Goal: Information Seeking & Learning: Learn about a topic

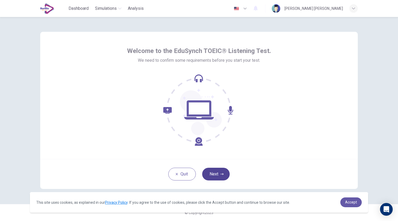
click at [213, 175] on button "Next" at bounding box center [216, 173] width 28 height 13
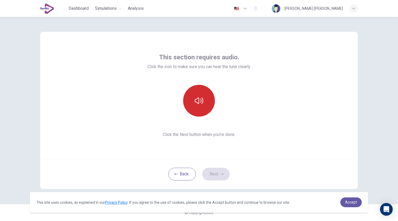
click at [202, 106] on button "button" at bounding box center [199, 101] width 32 height 32
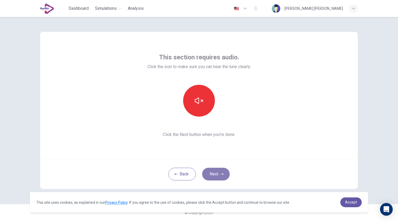
click at [218, 173] on button "Next" at bounding box center [216, 173] width 28 height 13
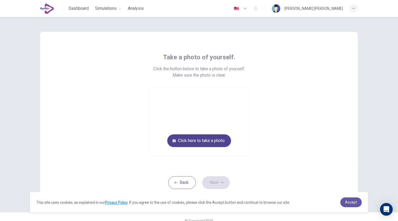
click at [208, 144] on button "Click here to take a photo" at bounding box center [199, 140] width 64 height 13
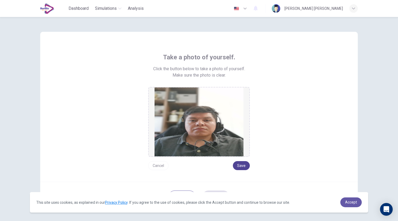
click at [239, 166] on button "Save" at bounding box center [241, 165] width 17 height 9
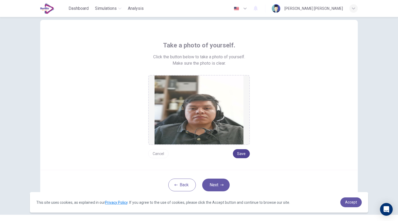
scroll to position [22, 0]
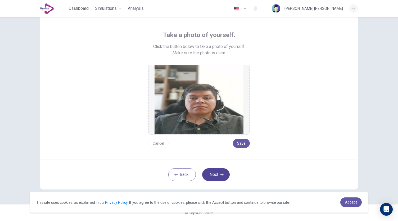
click at [214, 172] on button "Next" at bounding box center [216, 174] width 28 height 13
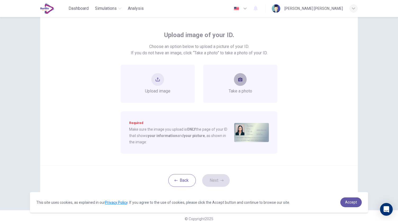
click at [237, 84] on button "take photo" at bounding box center [240, 79] width 13 height 13
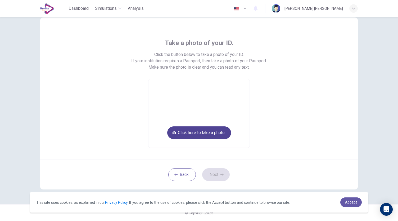
click at [223, 134] on button "Click here to take a photo" at bounding box center [199, 132] width 64 height 13
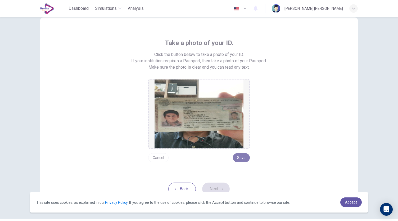
click at [246, 157] on button "Save" at bounding box center [241, 157] width 17 height 9
click at [244, 159] on button "Save" at bounding box center [241, 157] width 17 height 9
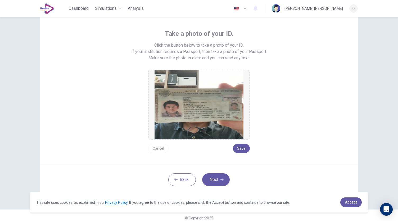
scroll to position [29, 0]
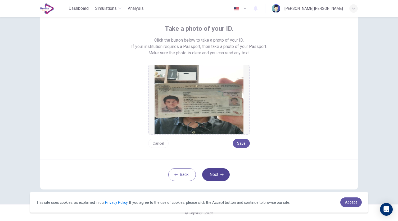
click at [221, 174] on icon "button" at bounding box center [221, 174] width 3 height 2
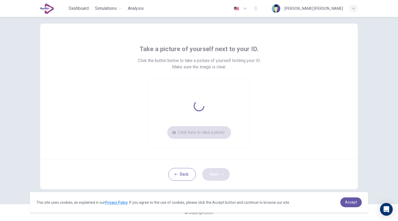
scroll to position [8, 0]
click at [203, 136] on button "Click here to take a photo" at bounding box center [199, 132] width 64 height 13
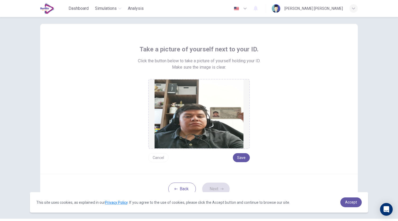
click at [157, 158] on button "Cancel" at bounding box center [158, 157] width 20 height 9
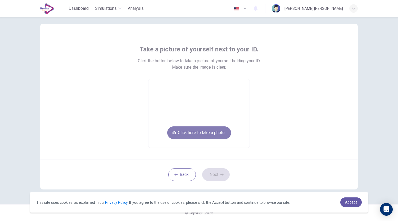
click at [192, 135] on button "Click here to take a photo" at bounding box center [199, 132] width 64 height 13
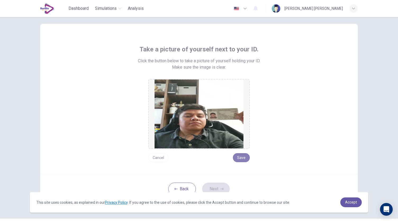
click at [239, 159] on button "Save" at bounding box center [241, 157] width 17 height 9
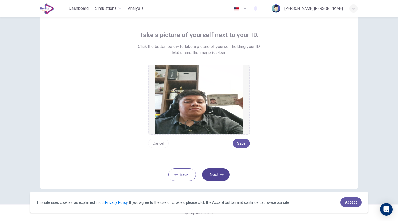
click at [213, 173] on button "Next" at bounding box center [216, 174] width 28 height 13
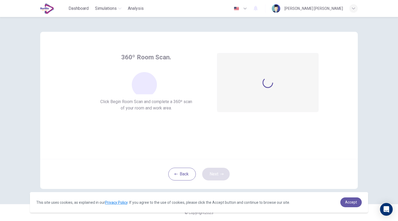
scroll to position [0, 0]
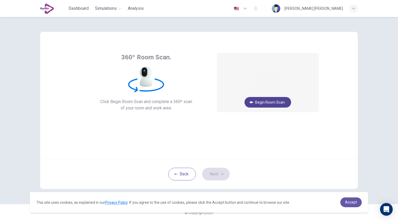
click at [286, 101] on button "Begin Room Scan" at bounding box center [267, 102] width 47 height 11
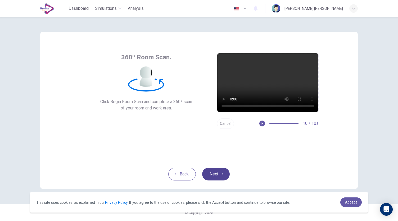
click at [219, 177] on button "Next" at bounding box center [216, 173] width 28 height 13
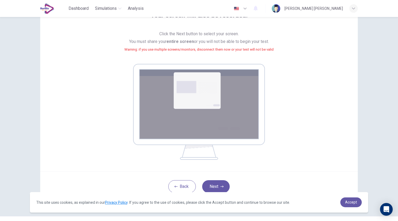
scroll to position [54, 0]
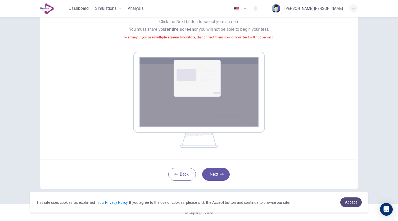
click at [344, 203] on link "Accept" at bounding box center [350, 202] width 21 height 10
click at [352, 201] on span "Accept" at bounding box center [351, 202] width 12 height 4
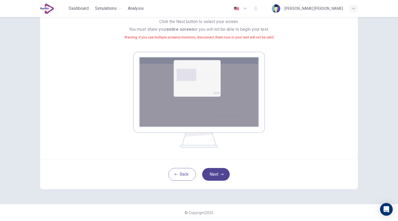
click at [218, 172] on button "Next" at bounding box center [216, 174] width 28 height 13
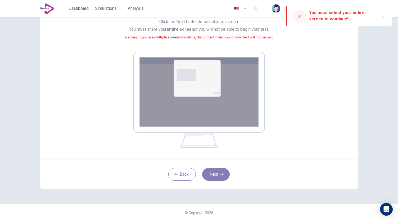
click at [215, 172] on button "Next" at bounding box center [216, 174] width 28 height 13
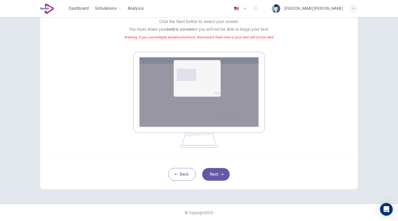
scroll to position [0, 0]
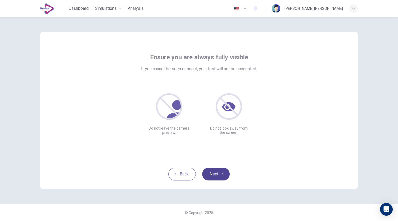
click at [214, 176] on button "Next" at bounding box center [216, 173] width 28 height 13
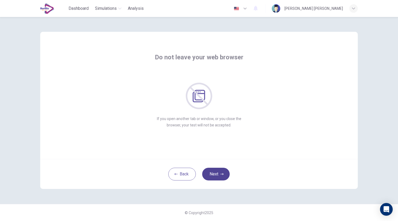
click at [218, 172] on button "Next" at bounding box center [216, 173] width 28 height 13
click at [213, 172] on button "Next" at bounding box center [216, 173] width 28 height 13
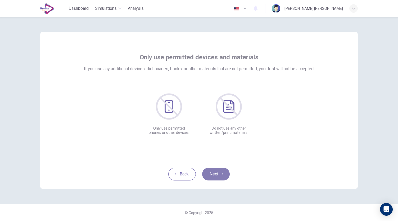
click at [212, 175] on button "Next" at bounding box center [216, 173] width 28 height 13
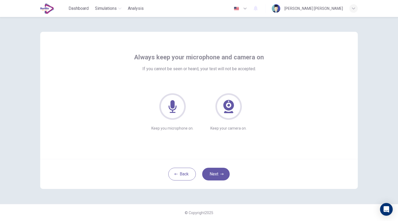
click at [220, 155] on div "Always keep your microphone and camera on If you cannot be seen or heard, your …" at bounding box center [198, 95] width 317 height 127
click at [220, 171] on button "Next" at bounding box center [216, 173] width 28 height 13
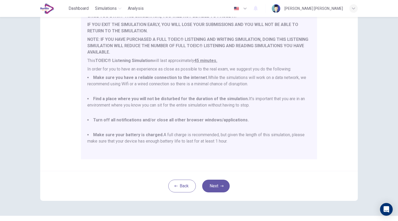
scroll to position [74, 0]
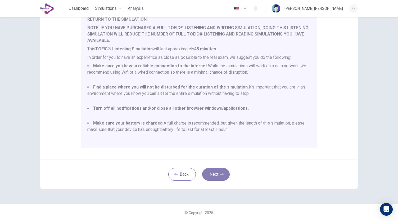
click at [215, 171] on button "Next" at bounding box center [216, 174] width 28 height 13
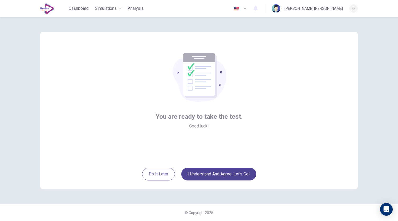
click at [213, 173] on button "I understand and agree. Let’s go!" at bounding box center [218, 173] width 75 height 13
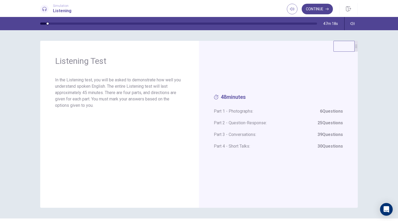
click at [310, 11] on button "Continue" at bounding box center [316, 9] width 31 height 11
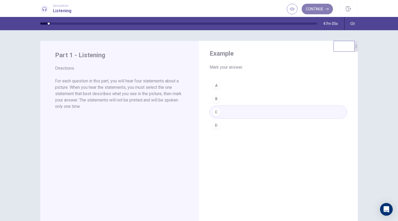
click at [315, 8] on button "Continue" at bounding box center [316, 9] width 31 height 11
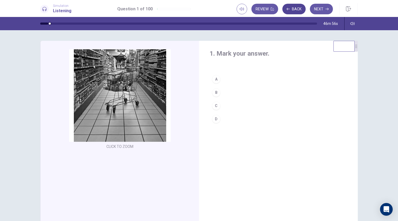
click at [291, 7] on button "Back" at bounding box center [293, 9] width 23 height 11
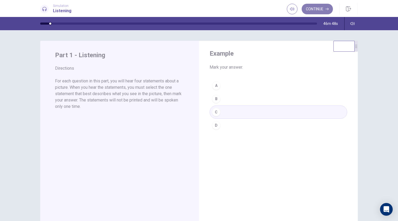
click at [311, 7] on button "Continue" at bounding box center [316, 9] width 31 height 11
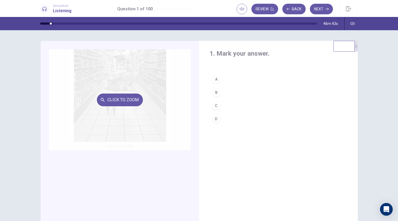
click at [133, 101] on button "Click to Zoom" at bounding box center [120, 99] width 46 height 13
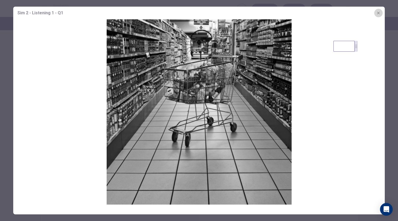
click at [377, 12] on icon "button" at bounding box center [378, 13] width 4 height 4
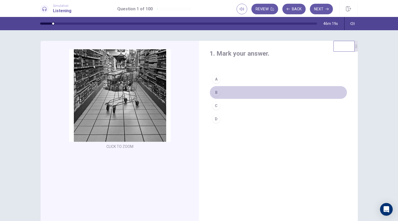
click at [216, 93] on div "B" at bounding box center [216, 92] width 8 height 8
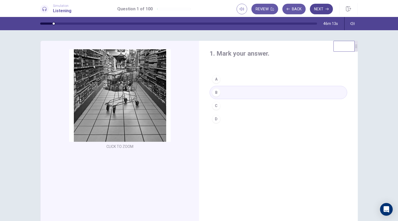
click at [317, 8] on button "Next" at bounding box center [321, 9] width 23 height 11
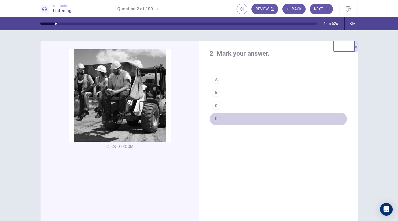
click at [215, 120] on div "D" at bounding box center [216, 119] width 8 height 8
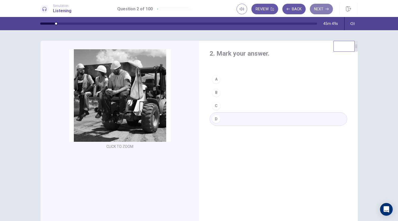
click at [320, 8] on button "Next" at bounding box center [321, 9] width 23 height 11
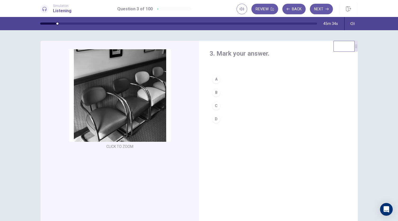
click at [217, 107] on div "C" at bounding box center [216, 105] width 8 height 8
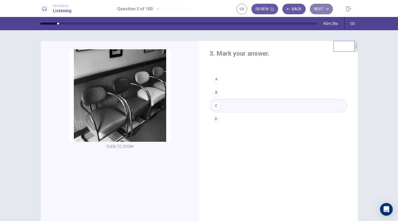
click at [317, 8] on button "Next" at bounding box center [321, 9] width 23 height 11
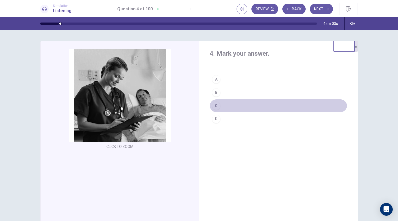
click at [217, 107] on div "C" at bounding box center [216, 105] width 8 height 8
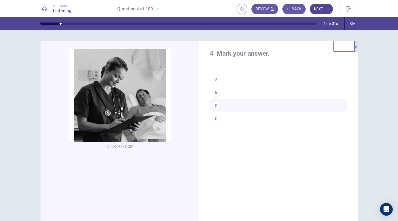
click at [315, 11] on button "Next" at bounding box center [321, 9] width 23 height 11
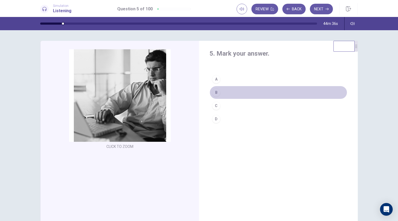
click at [223, 92] on button "B" at bounding box center [278, 92] width 138 height 13
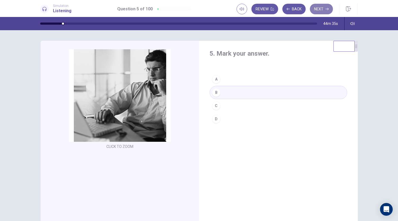
click at [317, 7] on button "Next" at bounding box center [321, 9] width 23 height 11
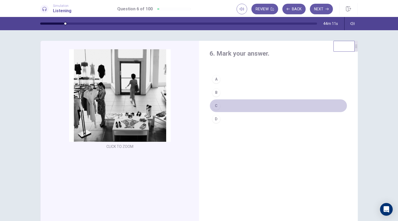
click at [217, 103] on div "C" at bounding box center [216, 105] width 8 height 8
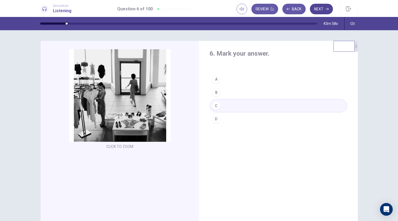
click at [317, 9] on button "Next" at bounding box center [321, 9] width 23 height 11
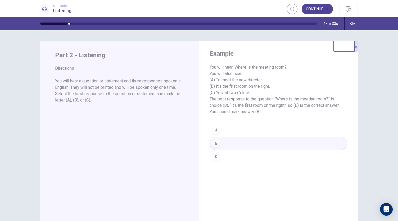
click at [311, 10] on button "Continue" at bounding box center [316, 9] width 31 height 11
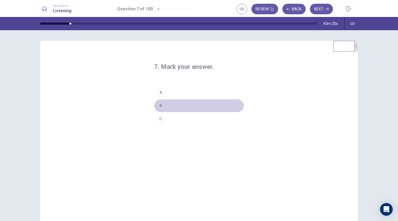
click at [173, 106] on button "B" at bounding box center [199, 105] width 90 height 13
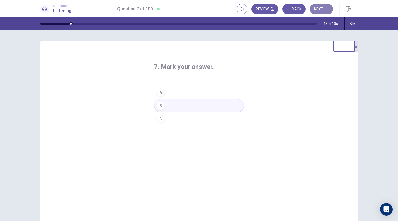
click at [328, 8] on icon "button" at bounding box center [326, 9] width 3 height 2
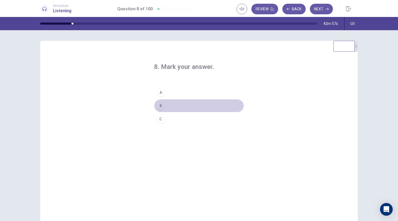
click at [164, 104] on button "B" at bounding box center [199, 105] width 90 height 13
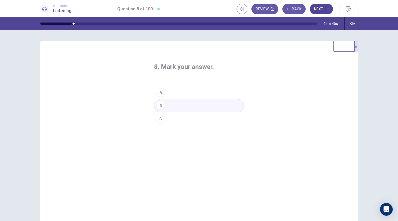
click at [313, 10] on button "Next" at bounding box center [321, 9] width 23 height 11
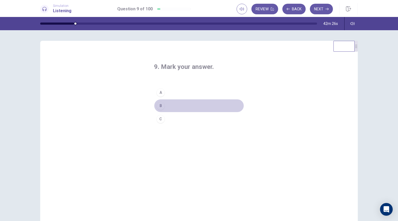
click at [160, 104] on div "B" at bounding box center [160, 105] width 8 height 8
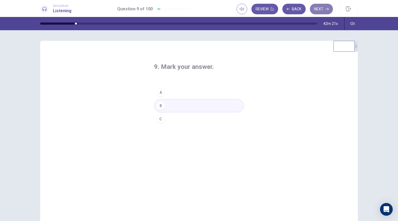
click at [320, 9] on button "Next" at bounding box center [321, 9] width 23 height 11
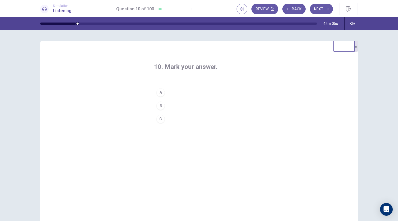
click at [170, 118] on button "C" at bounding box center [199, 118] width 90 height 13
click at [320, 8] on button "Next" at bounding box center [321, 9] width 23 height 11
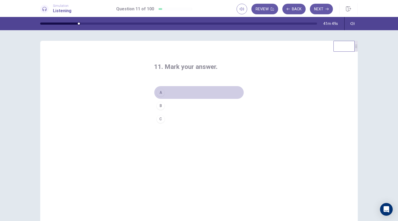
click at [166, 92] on button "A" at bounding box center [199, 92] width 90 height 13
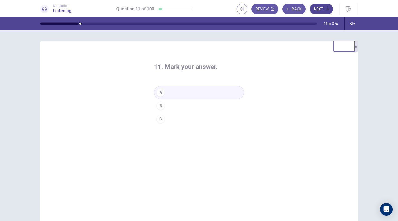
click at [323, 9] on button "Next" at bounding box center [321, 9] width 23 height 11
click at [165, 117] on button "C" at bounding box center [199, 118] width 90 height 13
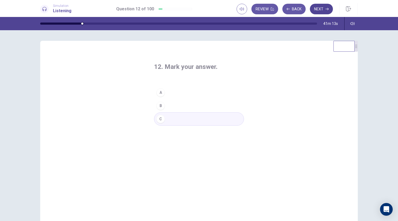
click at [323, 9] on button "Next" at bounding box center [321, 9] width 23 height 11
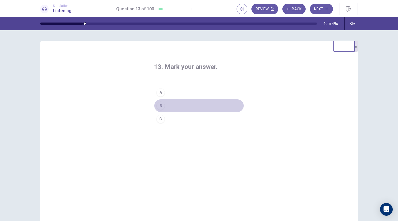
click at [167, 106] on button "B" at bounding box center [199, 105] width 90 height 13
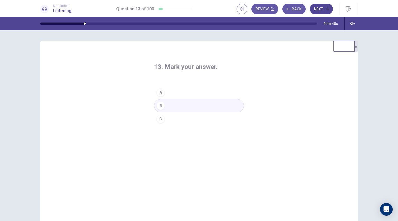
click at [318, 8] on button "Next" at bounding box center [321, 9] width 23 height 11
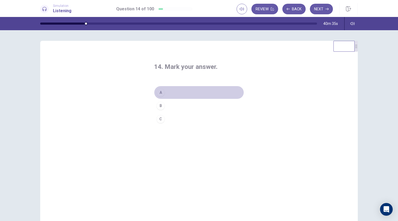
click at [173, 92] on button "A" at bounding box center [199, 92] width 90 height 13
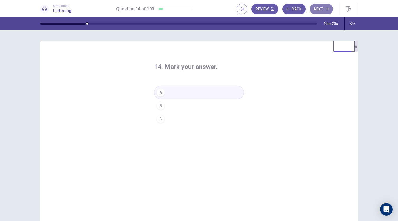
click at [321, 7] on button "Next" at bounding box center [321, 9] width 23 height 11
click at [174, 94] on button "A" at bounding box center [199, 92] width 90 height 13
click at [327, 12] on button "Next" at bounding box center [321, 9] width 23 height 11
click at [175, 104] on button "B" at bounding box center [199, 105] width 90 height 13
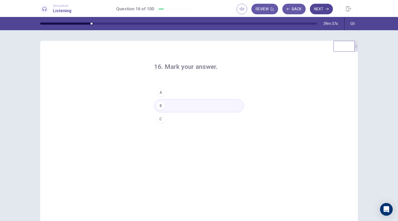
click at [330, 7] on button "Next" at bounding box center [321, 9] width 23 height 11
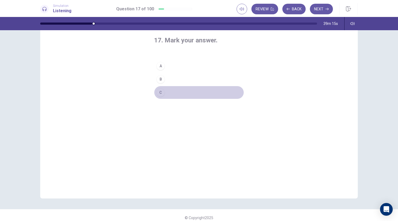
click at [174, 89] on button "C" at bounding box center [199, 92] width 90 height 13
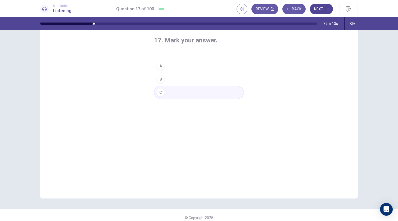
click at [325, 11] on button "Next" at bounding box center [321, 9] width 23 height 11
click at [168, 95] on button "C" at bounding box center [199, 92] width 90 height 13
click at [323, 12] on button "Next" at bounding box center [321, 9] width 23 height 11
click at [169, 67] on button "A" at bounding box center [199, 65] width 90 height 13
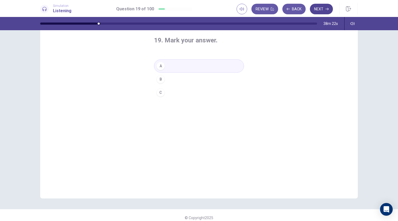
click at [318, 7] on button "Next" at bounding box center [321, 9] width 23 height 11
click at [176, 89] on button "C" at bounding box center [199, 92] width 90 height 13
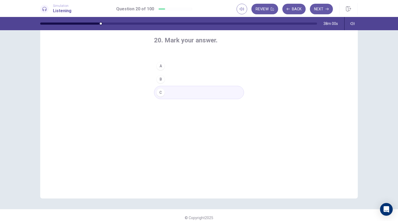
click at [318, 9] on button "Next" at bounding box center [321, 9] width 23 height 11
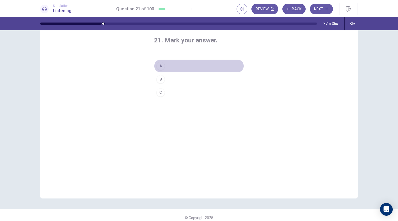
click at [171, 62] on button "A" at bounding box center [199, 65] width 90 height 13
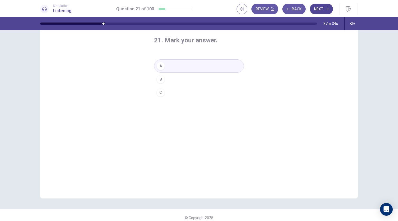
click at [322, 6] on button "Next" at bounding box center [321, 9] width 23 height 11
click at [172, 81] on button "B" at bounding box center [199, 78] width 90 height 13
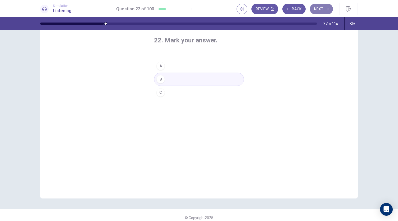
click at [323, 7] on button "Next" at bounding box center [321, 9] width 23 height 11
click at [177, 66] on button "A" at bounding box center [199, 65] width 90 height 13
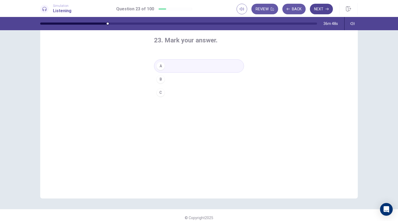
click at [322, 9] on button "Next" at bounding box center [321, 9] width 23 height 11
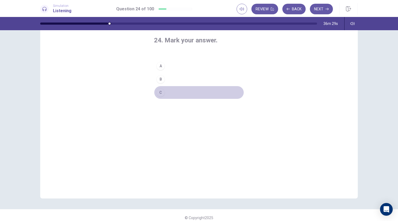
click at [164, 91] on button "C" at bounding box center [199, 92] width 90 height 13
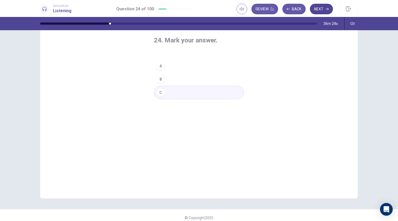
click at [318, 8] on button "Next" at bounding box center [321, 9] width 23 height 11
click at [172, 65] on button "A" at bounding box center [199, 65] width 90 height 13
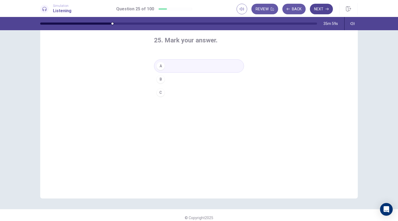
click at [319, 11] on button "Next" at bounding box center [321, 9] width 23 height 11
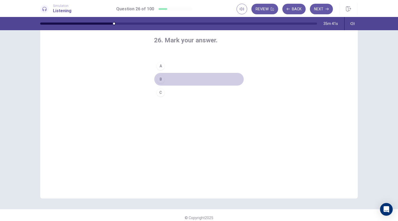
click at [164, 78] on button "B" at bounding box center [199, 78] width 90 height 13
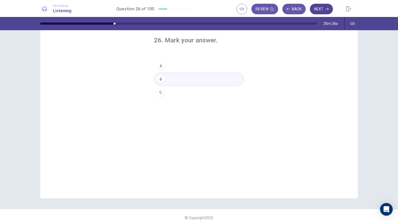
click at [324, 11] on button "Next" at bounding box center [321, 9] width 23 height 11
click at [297, 9] on button "Back" at bounding box center [293, 9] width 23 height 11
click at [327, 6] on button "Next" at bounding box center [321, 9] width 23 height 11
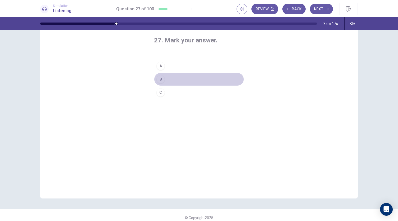
click at [174, 79] on button "B" at bounding box center [199, 78] width 90 height 13
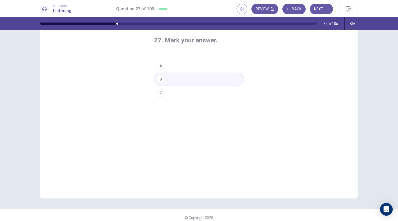
click at [333, 8] on div "Review Back Next" at bounding box center [296, 9] width 121 height 12
click at [324, 7] on button "Next" at bounding box center [321, 9] width 23 height 11
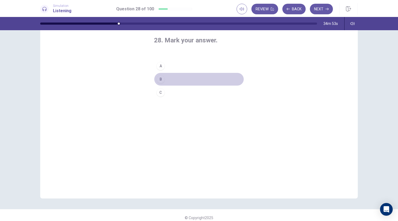
click at [175, 78] on button "B" at bounding box center [199, 78] width 90 height 13
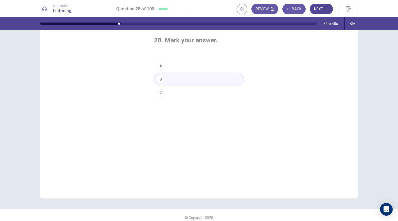
click at [318, 8] on button "Next" at bounding box center [321, 9] width 23 height 11
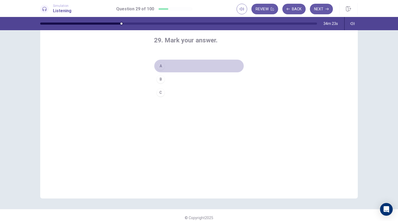
click at [174, 65] on button "A" at bounding box center [199, 65] width 90 height 13
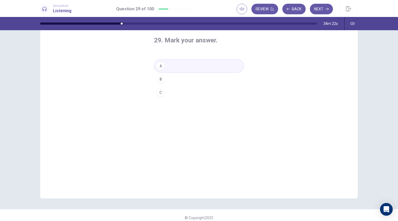
click at [329, 7] on button "Next" at bounding box center [321, 9] width 23 height 11
click at [176, 75] on button "B" at bounding box center [199, 78] width 90 height 13
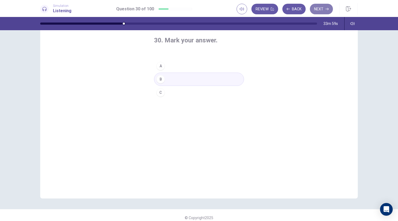
click at [315, 7] on button "Next" at bounding box center [321, 9] width 23 height 11
click at [181, 65] on button "A" at bounding box center [199, 65] width 90 height 13
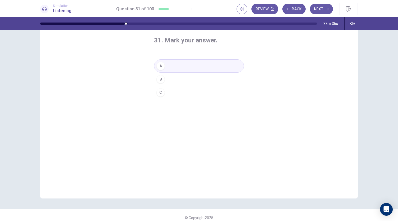
click at [179, 68] on button "A" at bounding box center [199, 65] width 90 height 13
drag, startPoint x: 316, startPoint y: 8, endPoint x: 301, endPoint y: 13, distance: 15.6
click at [315, 8] on button "Next" at bounding box center [321, 9] width 23 height 11
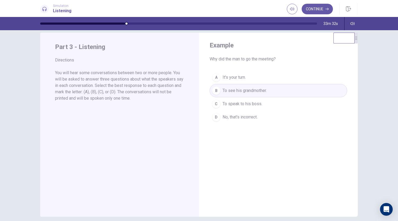
scroll to position [0, 0]
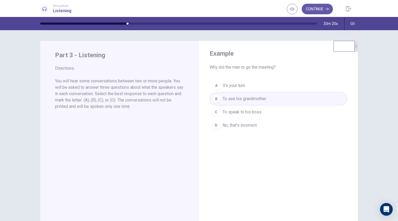
drag, startPoint x: 110, startPoint y: 84, endPoint x: 158, endPoint y: 81, distance: 47.9
click at [158, 81] on p "You will hear some conversations between two or more people. You will be asked …" at bounding box center [119, 94] width 129 height 32
click at [326, 10] on icon "button" at bounding box center [326, 8] width 3 height 3
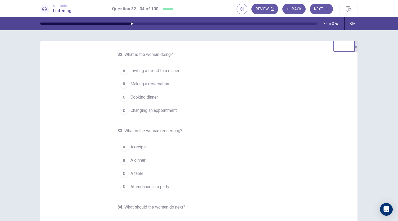
click at [138, 174] on span "A table" at bounding box center [136, 173] width 13 height 6
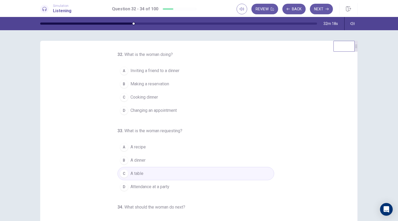
click at [160, 85] on span "Making a reservation" at bounding box center [149, 84] width 39 height 6
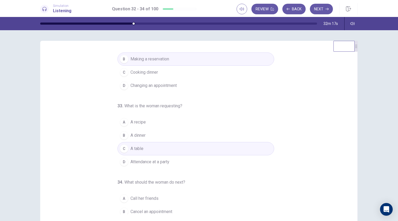
scroll to position [53, 0]
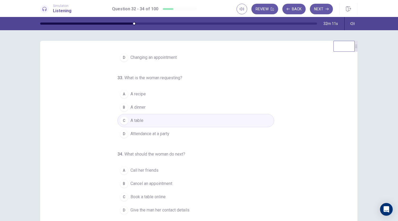
click at [158, 207] on span "Give the man her contact details" at bounding box center [159, 210] width 59 height 6
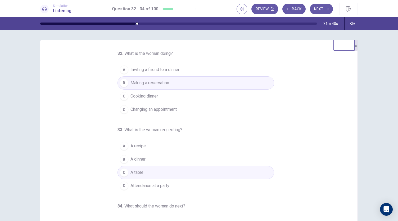
scroll to position [0, 0]
click at [318, 10] on button "Next" at bounding box center [321, 9] width 23 height 11
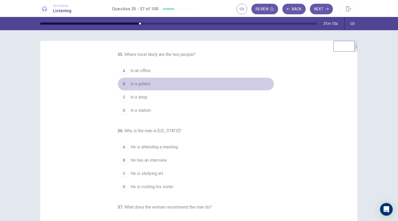
click at [147, 85] on span "In a gallery" at bounding box center [140, 84] width 20 height 6
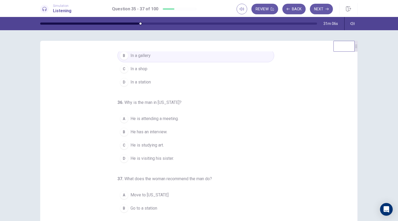
scroll to position [53, 0]
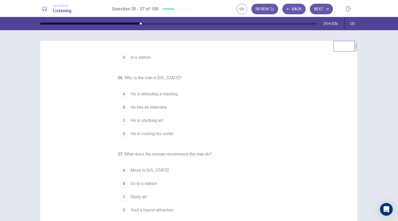
click at [157, 134] on span "He is visiting his sister." at bounding box center [151, 133] width 43 height 6
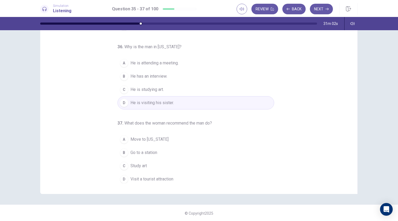
scroll to position [31, 0]
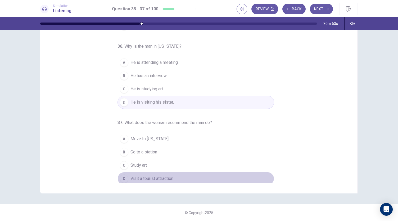
click at [145, 176] on span "Visit a tourist attraction" at bounding box center [151, 178] width 43 height 6
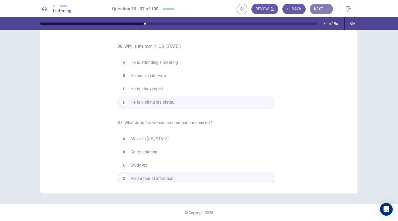
click at [317, 10] on button "Next" at bounding box center [321, 9] width 23 height 11
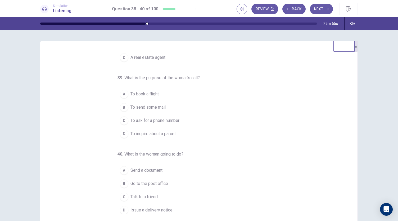
scroll to position [0, 0]
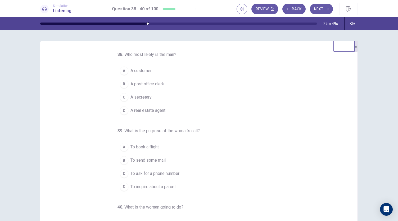
click at [156, 83] on span "A post office clerk" at bounding box center [147, 84] width 34 height 6
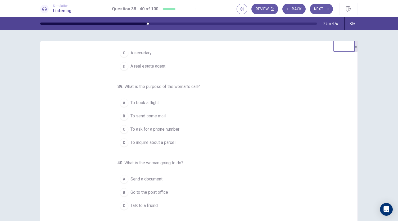
scroll to position [53, 0]
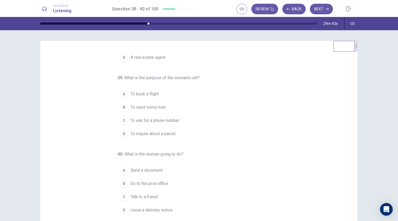
click at [158, 134] on span "To inquire about a parcel" at bounding box center [152, 133] width 45 height 6
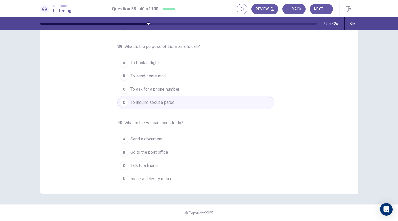
scroll to position [31, 0]
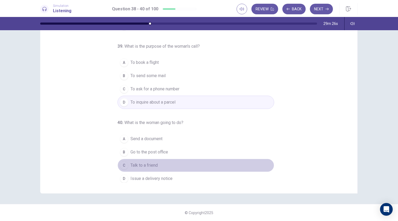
click at [153, 162] on span "Talk to a friend" at bounding box center [143, 165] width 27 height 6
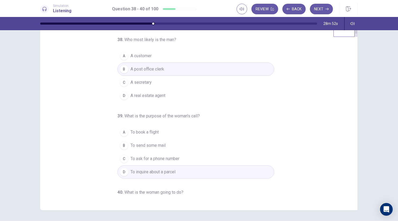
scroll to position [0, 0]
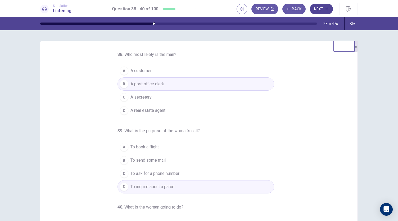
click at [320, 7] on button "Next" at bounding box center [321, 9] width 23 height 11
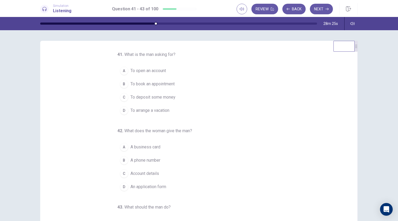
click at [161, 70] on span "To open an account" at bounding box center [147, 70] width 35 height 6
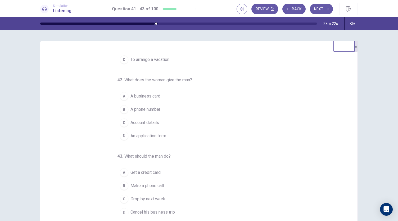
scroll to position [53, 0]
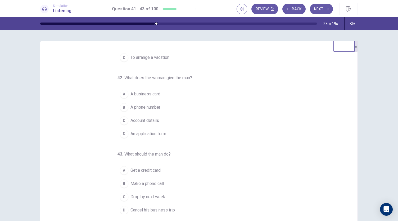
click at [154, 132] on span "An application form" at bounding box center [148, 133] width 36 height 6
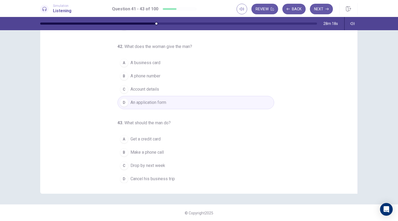
scroll to position [31, 0]
click at [158, 163] on span "Drop by next week" at bounding box center [147, 165] width 35 height 6
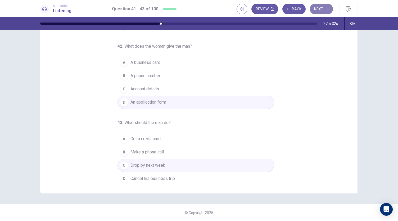
click at [318, 7] on button "Next" at bounding box center [321, 9] width 23 height 11
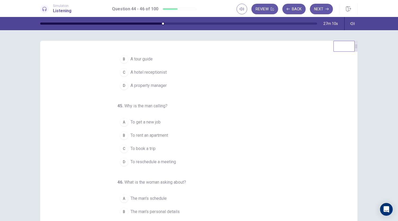
scroll to position [0, 0]
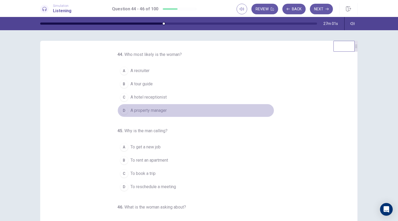
click at [157, 111] on span "A property manager" at bounding box center [148, 110] width 36 height 6
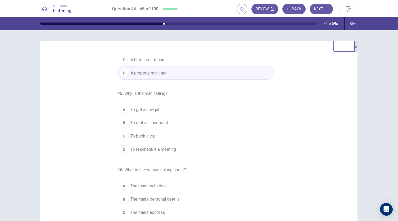
scroll to position [53, 0]
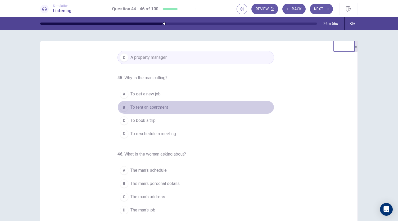
click at [161, 108] on span "To rent an apartment" at bounding box center [149, 107] width 38 height 6
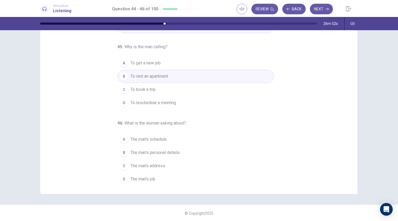
scroll to position [31, 0]
click at [151, 135] on span "The man's schedule" at bounding box center [148, 138] width 36 height 6
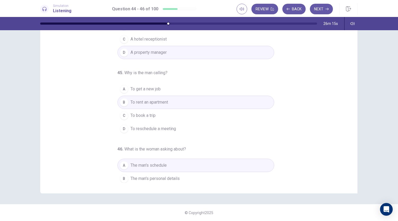
scroll to position [53, 0]
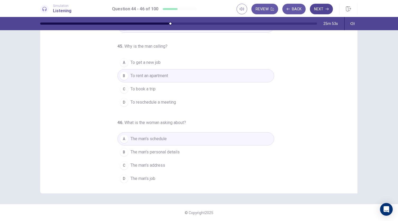
click at [319, 12] on button "Next" at bounding box center [321, 9] width 23 height 11
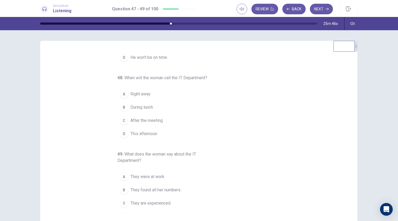
scroll to position [0, 0]
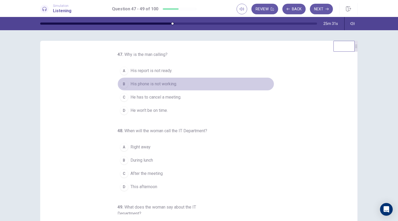
click at [172, 84] on span "His phone is not working." at bounding box center [153, 84] width 47 height 6
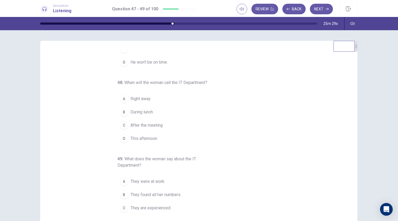
scroll to position [53, 0]
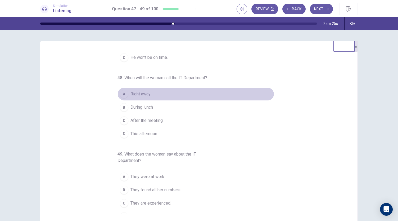
click at [148, 91] on span "Right away" at bounding box center [140, 94] width 20 height 6
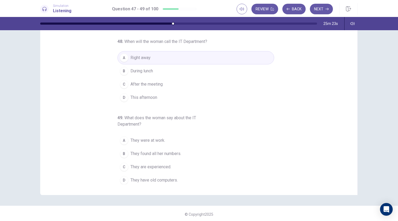
scroll to position [31, 0]
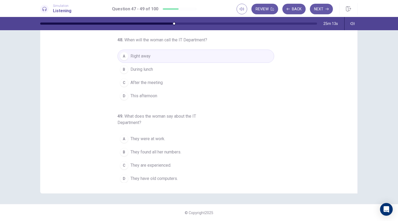
click at [163, 163] on span "They are experienced." at bounding box center [150, 165] width 41 height 6
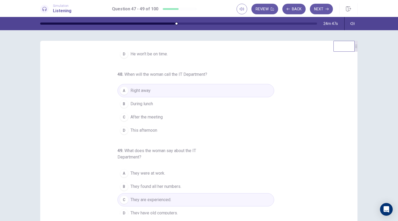
scroll to position [59, 0]
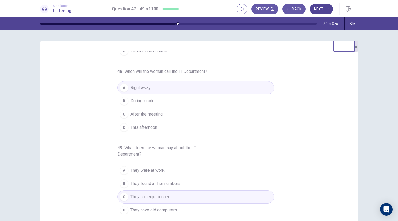
click at [318, 10] on button "Next" at bounding box center [321, 9] width 23 height 11
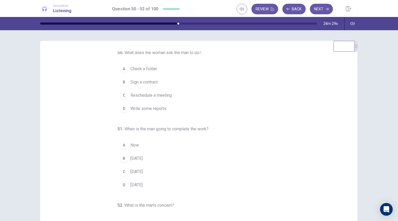
scroll to position [0, 0]
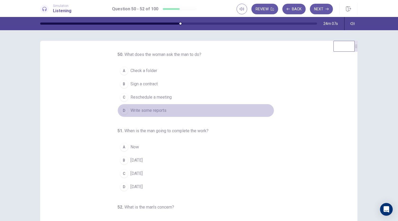
click at [154, 108] on span "Write some reports" at bounding box center [148, 110] width 36 height 6
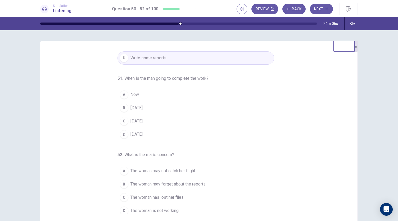
scroll to position [53, 0]
click at [147, 105] on button "B [DATE]" at bounding box center [195, 106] width 157 height 13
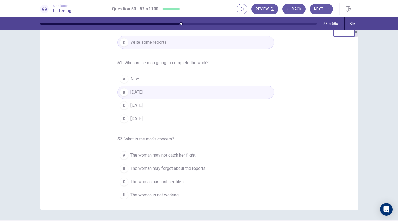
scroll to position [31, 0]
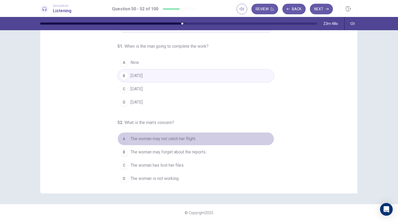
click at [165, 135] on span "The woman may not catch her flight." at bounding box center [163, 138] width 66 height 6
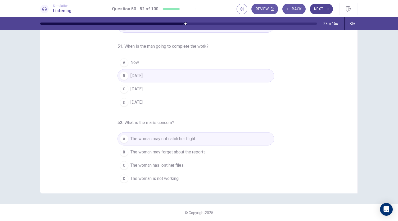
click at [314, 6] on button "Next" at bounding box center [321, 9] width 23 height 11
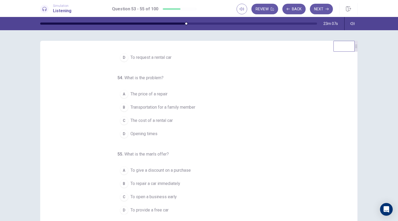
scroll to position [0, 0]
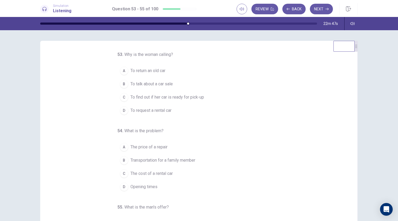
click at [184, 95] on span "To find out if her car is ready for pick-up" at bounding box center [167, 97] width 74 height 6
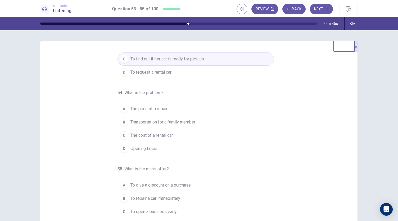
scroll to position [53, 0]
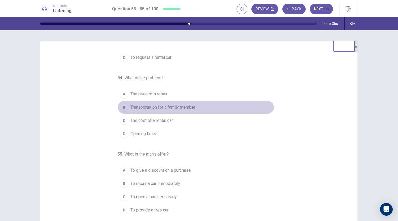
click at [176, 107] on span "Transportation for a family member" at bounding box center [162, 107] width 65 height 6
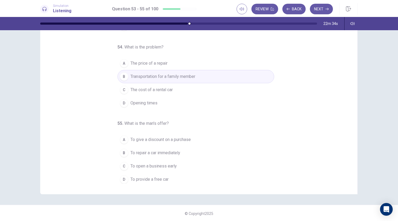
scroll to position [31, 0]
click at [163, 176] on span "To provide a free car" at bounding box center [149, 178] width 38 height 6
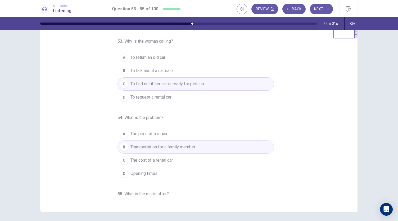
scroll to position [0, 0]
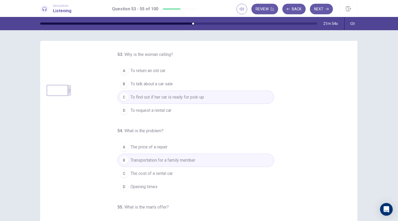
drag, startPoint x: 355, startPoint y: 52, endPoint x: 69, endPoint y: 96, distance: 289.5
click at [69, 96] on div at bounding box center [69, 90] width 3 height 11
click at [323, 7] on button "Next" at bounding box center [321, 9] width 23 height 11
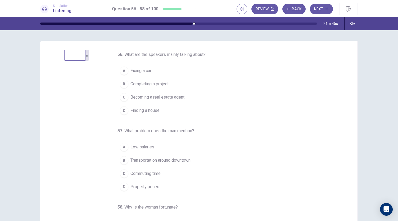
drag, startPoint x: 69, startPoint y: 93, endPoint x: 86, endPoint y: 58, distance: 39.2
click at [86, 57] on icon at bounding box center [86, 55] width 3 height 3
click at [152, 109] on span "Finding a house" at bounding box center [144, 110] width 29 height 6
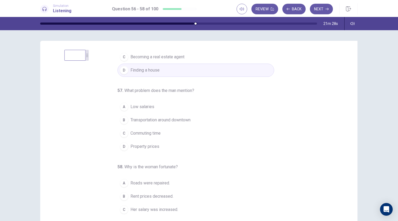
scroll to position [53, 0]
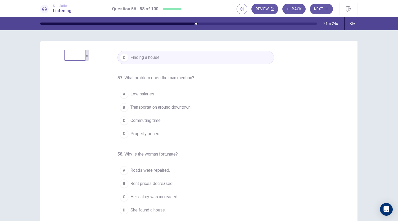
click at [151, 131] on span "Property prices" at bounding box center [144, 133] width 29 height 6
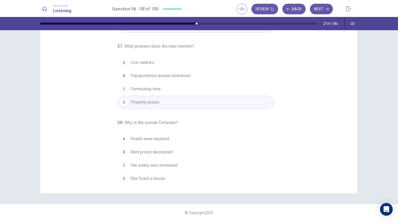
click at [83, 35] on div "56 . What are the speakers mainly talking about? A Fixing a car B Completing a …" at bounding box center [201, 101] width 304 height 163
drag, startPoint x: 84, startPoint y: 34, endPoint x: 85, endPoint y: 53, distance: 19.4
click at [85, 48] on video at bounding box center [76, 43] width 21 height 11
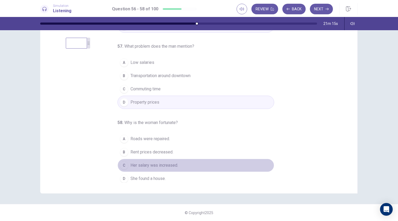
click at [167, 162] on span "Her salary was increased." at bounding box center [154, 165] width 48 height 6
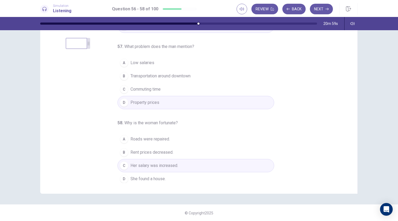
scroll to position [31, 0]
click at [323, 10] on button "Next" at bounding box center [321, 9] width 23 height 11
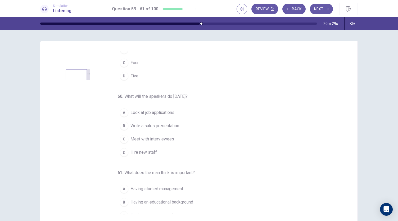
scroll to position [0, 0]
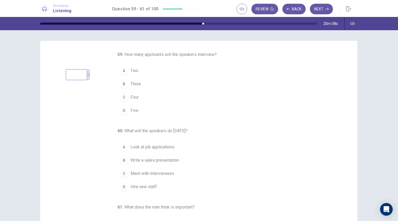
click at [140, 112] on button "D Five" at bounding box center [195, 110] width 157 height 13
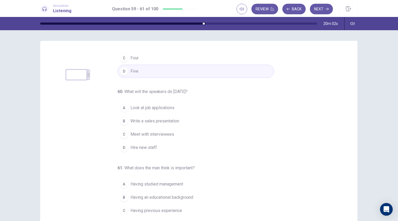
scroll to position [53, 0]
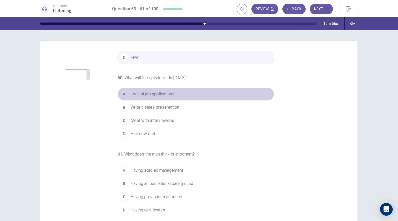
click at [168, 94] on span "Look at job applications" at bounding box center [152, 94] width 44 height 6
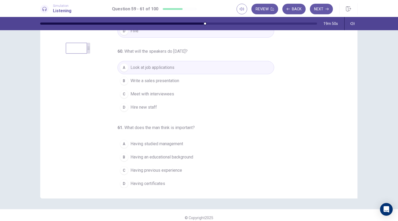
scroll to position [31, 0]
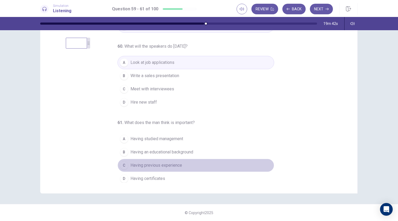
click at [175, 166] on span "Having previous experience" at bounding box center [156, 165] width 52 height 6
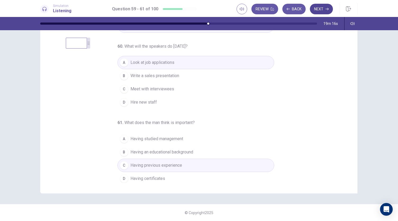
click at [322, 10] on button "Next" at bounding box center [321, 9] width 23 height 11
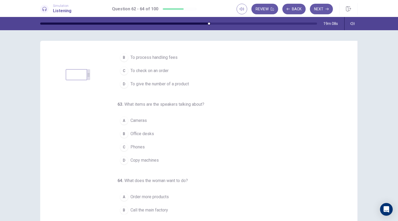
scroll to position [0, 0]
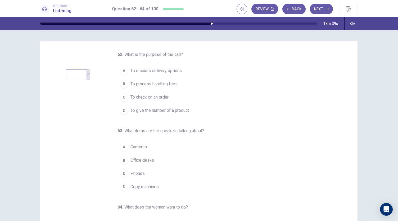
click at [167, 98] on span "To check on an order" at bounding box center [149, 97] width 38 height 6
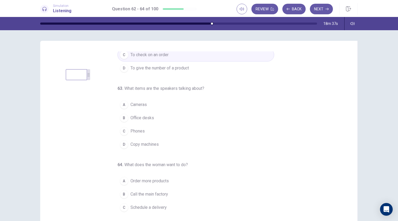
scroll to position [53, 0]
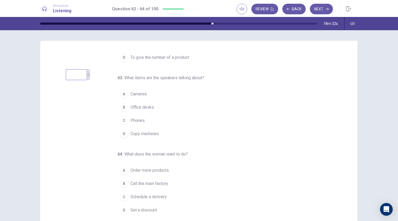
click at [151, 133] on span "Copy machines" at bounding box center [144, 133] width 28 height 6
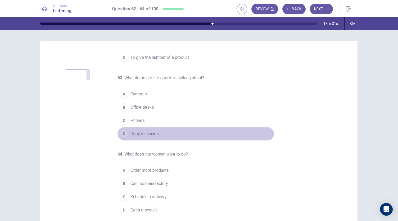
click at [151, 133] on span "Copy machines" at bounding box center [144, 133] width 28 height 6
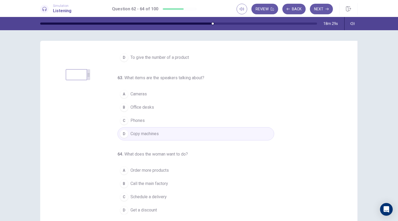
scroll to position [26, 0]
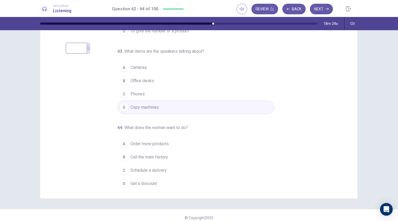
click at [165, 141] on span "Order more products" at bounding box center [149, 143] width 38 height 6
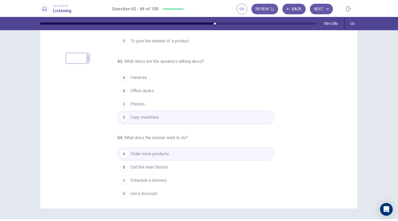
scroll to position [31, 0]
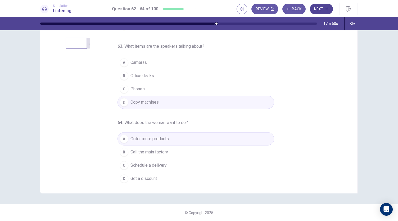
click at [325, 9] on button "Next" at bounding box center [321, 9] width 23 height 11
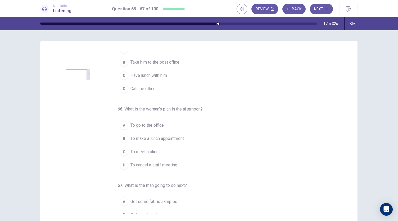
scroll to position [0, 0]
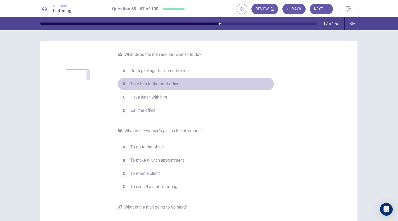
click at [163, 84] on span "Take him to the post office" at bounding box center [154, 84] width 49 height 6
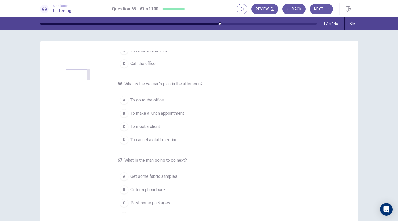
scroll to position [53, 0]
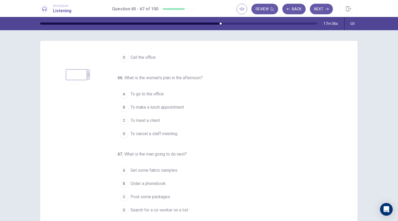
click at [175, 106] on span "To make a lunch appointment" at bounding box center [156, 107] width 53 height 6
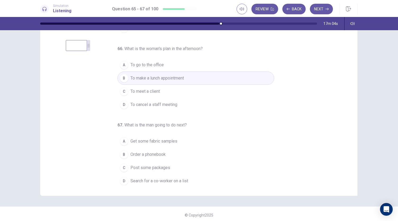
scroll to position [31, 0]
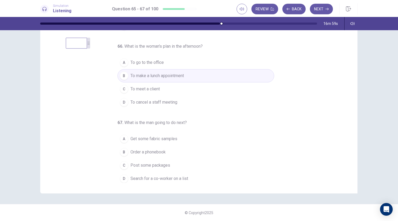
click at [179, 177] on span "Search for a co-worker on a list" at bounding box center [159, 178] width 58 height 6
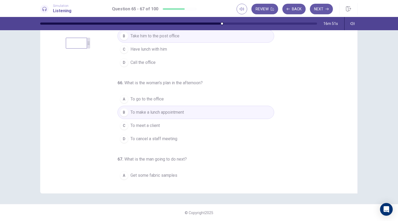
scroll to position [0, 0]
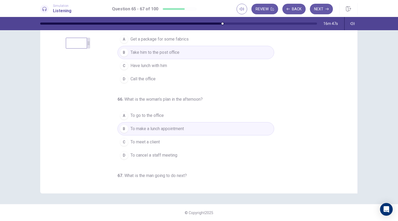
click at [186, 141] on button "C To meet a client" at bounding box center [195, 141] width 157 height 13
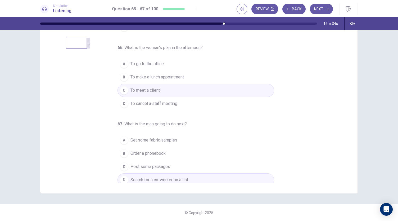
scroll to position [53, 0]
click at [321, 7] on button "Next" at bounding box center [321, 9] width 23 height 11
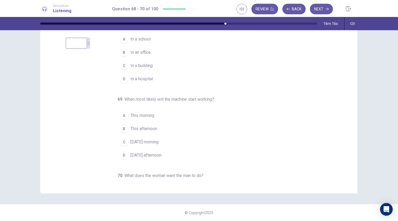
scroll to position [0, 0]
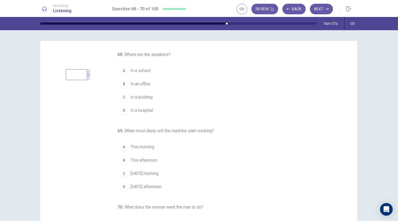
click at [146, 83] on span "In an office" at bounding box center [140, 84] width 20 height 6
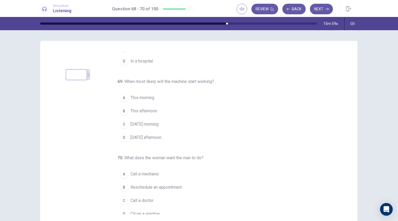
scroll to position [53, 0]
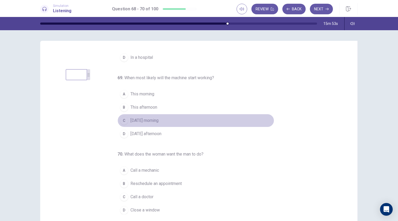
click at [166, 120] on button "C [DATE] morning" at bounding box center [195, 120] width 157 height 13
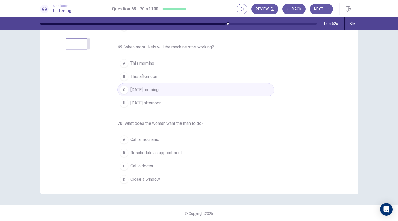
scroll to position [31, 0]
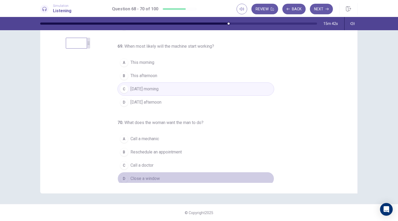
click at [154, 177] on span "Close a window" at bounding box center [144, 178] width 29 height 6
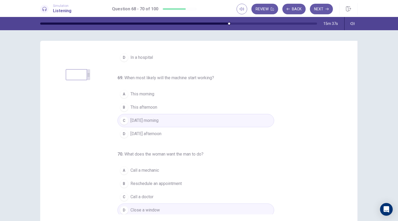
scroll to position [53, 0]
click at [327, 7] on icon "button" at bounding box center [326, 8] width 3 height 3
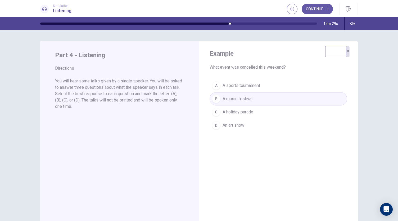
drag, startPoint x: 84, startPoint y: 81, endPoint x: 343, endPoint y: 58, distance: 260.2
click at [343, 57] on video at bounding box center [335, 51] width 21 height 11
click at [326, 7] on icon "button" at bounding box center [326, 8] width 3 height 3
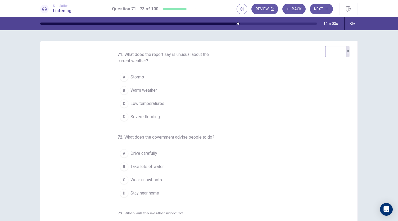
click at [158, 102] on span "Low temperatures" at bounding box center [147, 103] width 34 height 6
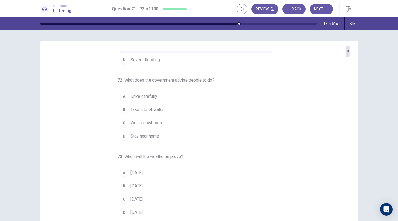
scroll to position [59, 0]
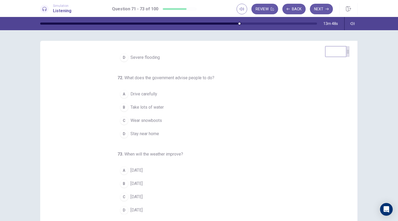
click at [155, 130] on span "Stay near home" at bounding box center [144, 133] width 29 height 6
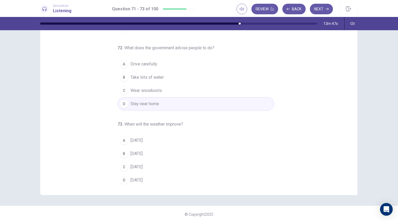
scroll to position [31, 0]
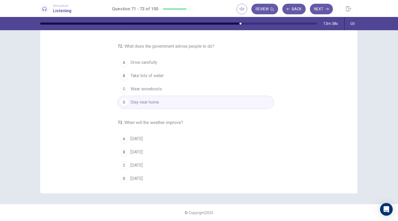
click at [149, 164] on button "C [DATE]" at bounding box center [195, 164] width 157 height 13
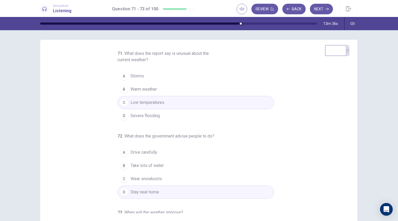
scroll to position [0, 0]
click at [155, 77] on button "A Storms" at bounding box center [195, 76] width 157 height 13
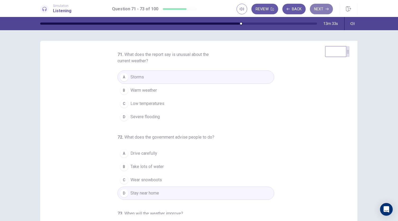
click at [319, 7] on button "Next" at bounding box center [321, 9] width 23 height 11
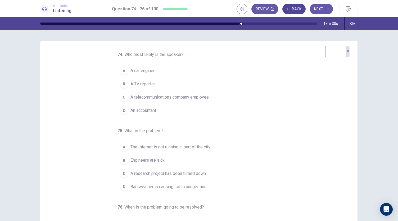
click at [291, 10] on button "Back" at bounding box center [293, 9] width 23 height 11
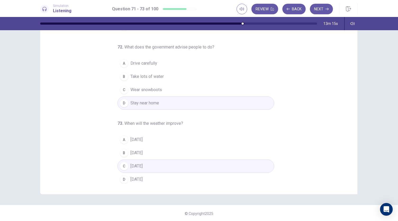
scroll to position [31, 0]
click at [314, 10] on button "Next" at bounding box center [321, 9] width 23 height 11
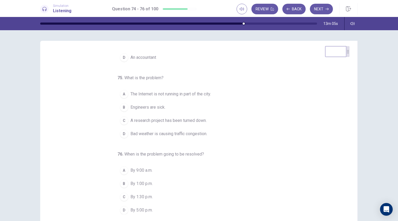
scroll to position [0, 0]
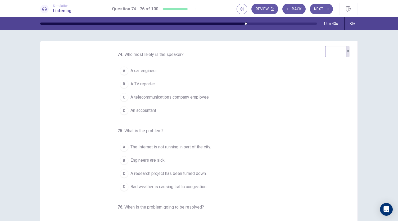
click at [164, 98] on span "A telecommunications company employee" at bounding box center [169, 97] width 78 height 6
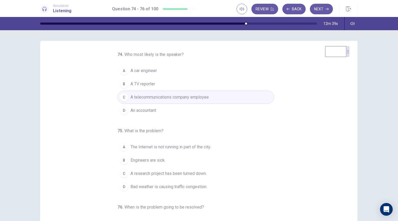
scroll to position [53, 0]
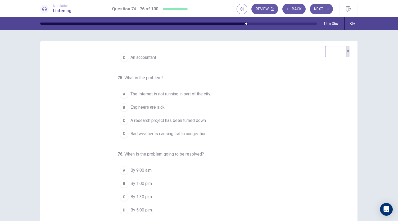
click at [172, 94] on span "The Internet is not running in part of the city." at bounding box center [170, 94] width 80 height 6
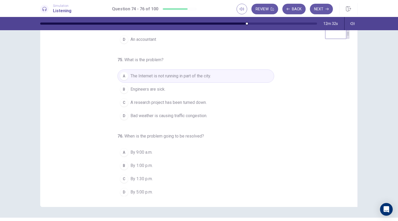
scroll to position [26, 0]
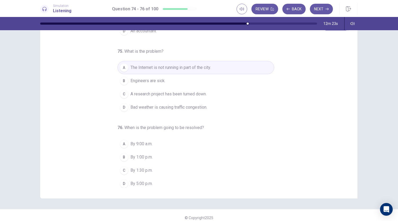
click at [150, 157] on span "By 1:00 p.m." at bounding box center [141, 157] width 22 height 6
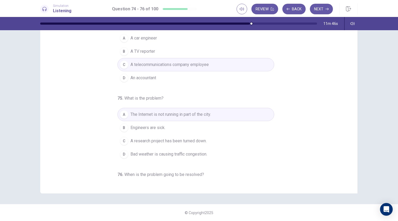
scroll to position [0, 0]
click at [319, 10] on button "Next" at bounding box center [321, 9] width 23 height 11
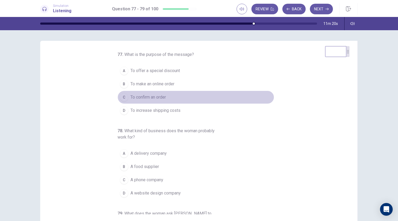
click at [170, 98] on button "C To confirm an order" at bounding box center [195, 96] width 157 height 13
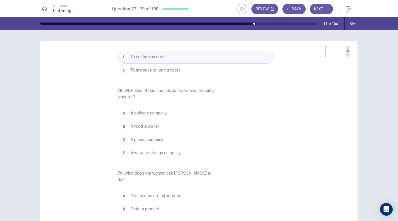
scroll to position [53, 0]
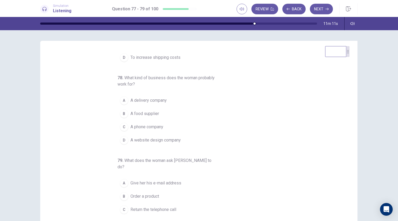
click at [160, 112] on button "B A food supplier" at bounding box center [195, 113] width 157 height 13
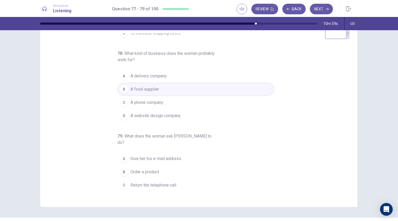
scroll to position [31, 0]
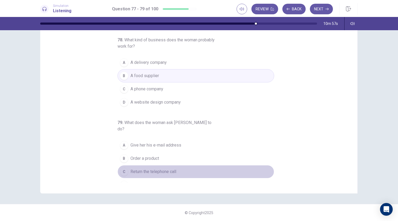
click at [173, 168] on span "Return the telephone call" at bounding box center [153, 171] width 46 height 6
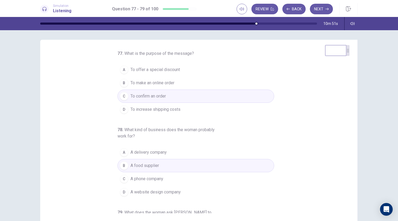
scroll to position [0, 0]
click at [325, 9] on button "Next" at bounding box center [321, 9] width 23 height 11
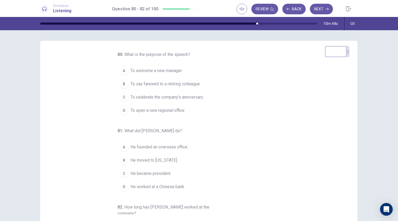
drag, startPoint x: 120, startPoint y: 129, endPoint x: 167, endPoint y: 129, distance: 47.1
click at [167, 129] on h6 "81 . What did [PERSON_NAME] do?" at bounding box center [168, 130] width 102 height 6
click at [300, 10] on button "Back" at bounding box center [293, 9] width 23 height 11
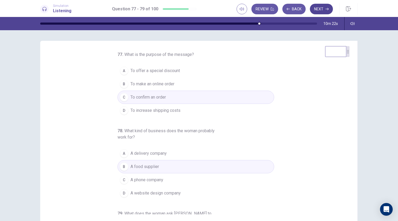
click at [318, 10] on button "Next" at bounding box center [321, 9] width 23 height 11
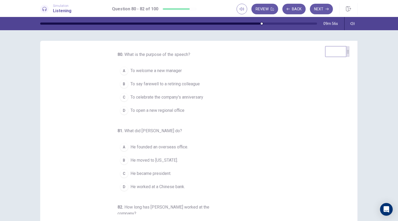
click at [169, 86] on span "To say farewell to a retiring colleague" at bounding box center [164, 84] width 69 height 6
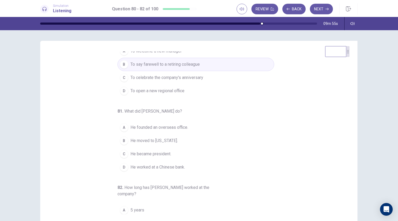
scroll to position [59, 0]
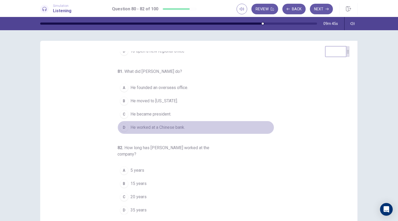
click at [169, 127] on span "He worked at a Chinese bank." at bounding box center [157, 127] width 54 height 6
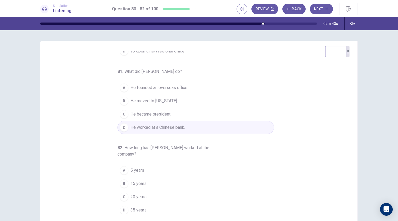
click at [170, 88] on span "He founded an overseas office." at bounding box center [159, 87] width 58 height 6
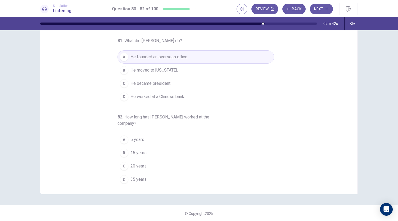
scroll to position [31, 0]
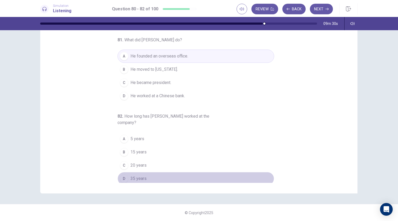
click at [140, 175] on span "35 years" at bounding box center [138, 178] width 16 height 6
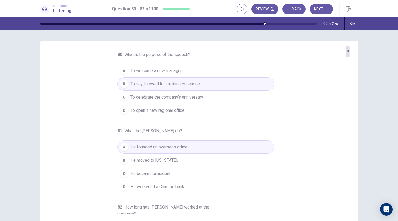
scroll to position [0, 0]
click at [321, 11] on button "Next" at bounding box center [321, 9] width 23 height 11
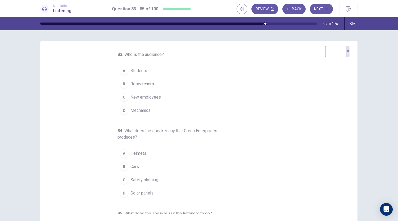
drag, startPoint x: 122, startPoint y: 127, endPoint x: 151, endPoint y: 135, distance: 30.6
click at [151, 135] on h6 "84 . What does the speaker say that Green Enterprises produces?" at bounding box center [168, 133] width 102 height 13
click at [296, 6] on button "Back" at bounding box center [293, 9] width 23 height 11
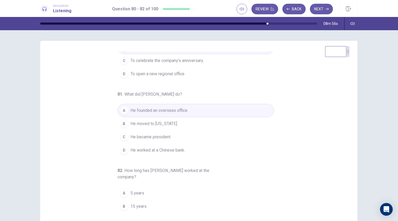
scroll to position [59, 0]
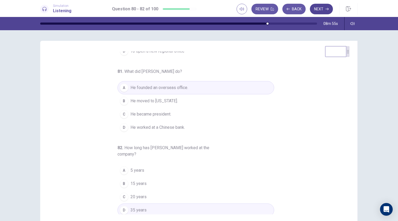
click at [319, 11] on button "Next" at bounding box center [321, 9] width 23 height 11
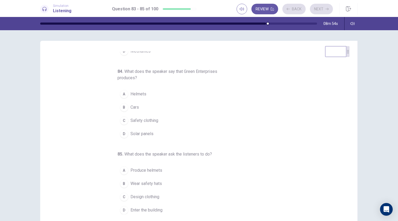
scroll to position [0, 0]
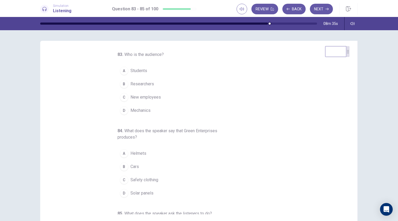
click at [163, 94] on button "C New employees" at bounding box center [195, 96] width 157 height 13
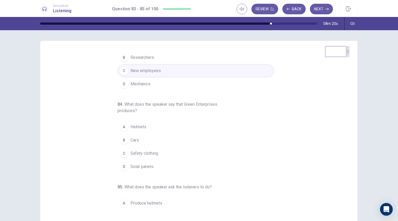
scroll to position [53, 0]
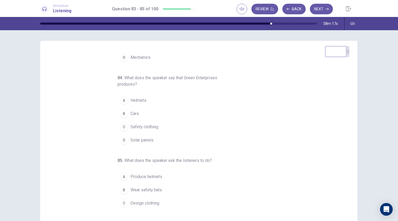
click at [145, 149] on div "83 . Who is the audience? A Students B Researchers C New employees D Mechanics …" at bounding box center [195, 90] width 157 height 184
click at [148, 140] on span "Solar panels" at bounding box center [141, 140] width 23 height 6
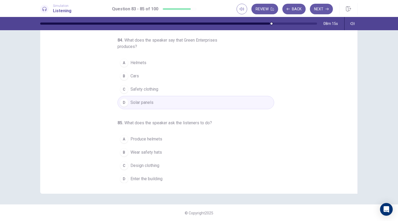
scroll to position [31, 0]
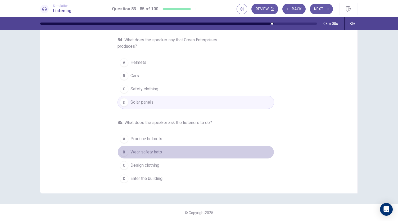
click at [150, 149] on span "Wear safety hats" at bounding box center [145, 152] width 31 height 6
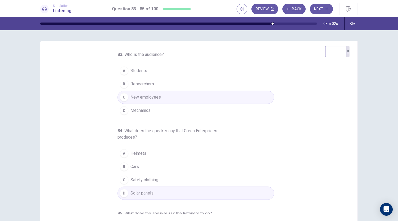
scroll to position [0, 0]
click at [322, 8] on button "Next" at bounding box center [321, 9] width 23 height 11
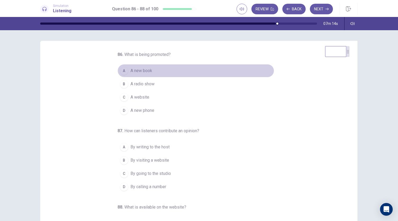
click at [147, 72] on span "A new book" at bounding box center [141, 70] width 22 height 6
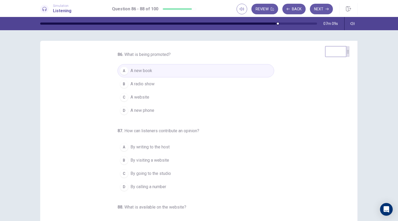
click at [155, 86] on button "B A radio show" at bounding box center [195, 83] width 157 height 13
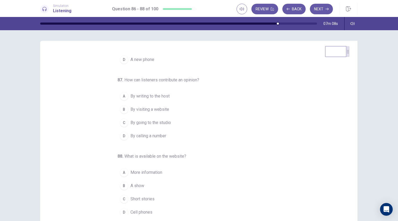
scroll to position [53, 0]
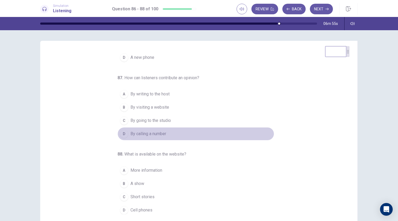
click at [166, 132] on button "D By calling a number" at bounding box center [195, 133] width 157 height 13
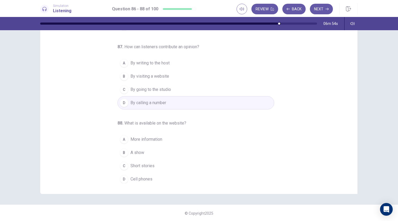
scroll to position [31, 0]
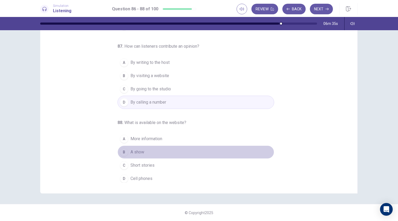
click at [142, 151] on button "B A show" at bounding box center [195, 151] width 157 height 13
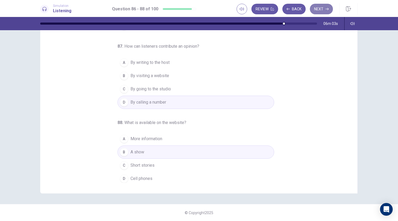
click at [321, 7] on button "Next" at bounding box center [321, 9] width 23 height 11
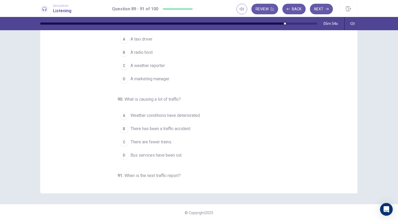
scroll to position [0, 0]
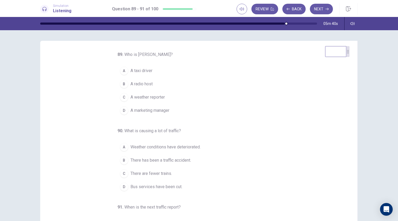
click at [141, 84] on span "A radio host" at bounding box center [141, 84] width 22 height 6
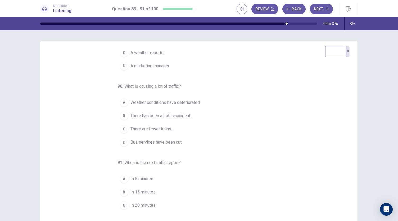
scroll to position [53, 0]
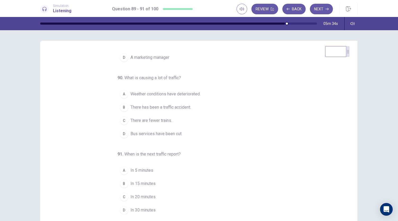
click at [174, 132] on span "Bus services have been cut." at bounding box center [156, 133] width 52 height 6
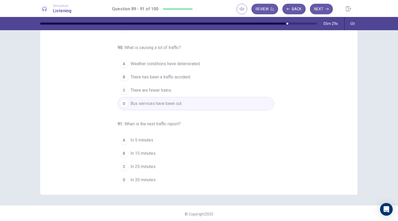
scroll to position [31, 0]
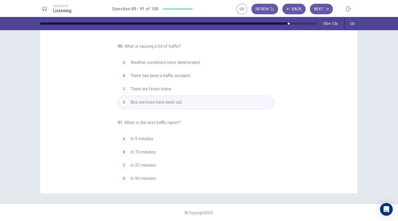
click at [139, 149] on span "In 15 minutes" at bounding box center [142, 152] width 25 height 6
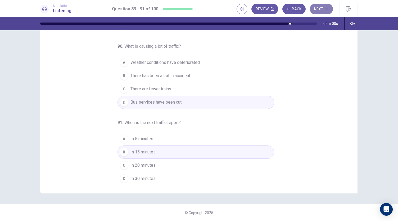
click at [318, 8] on button "Next" at bounding box center [321, 9] width 23 height 11
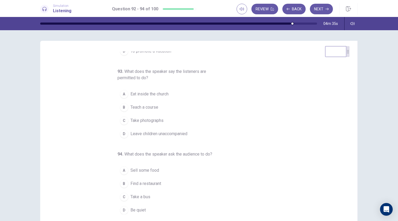
scroll to position [0, 0]
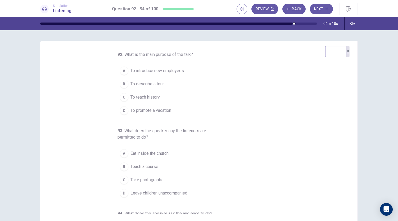
click at [153, 98] on span "To teach history" at bounding box center [144, 97] width 29 height 6
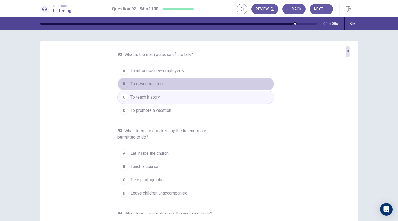
click at [166, 83] on button "B To describe a tour" at bounding box center [195, 83] width 157 height 13
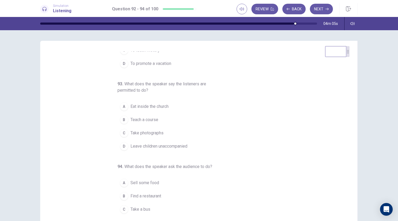
scroll to position [59, 0]
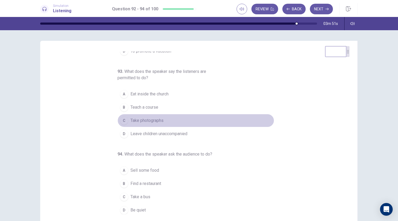
click at [150, 119] on span "Take photographs" at bounding box center [146, 120] width 33 height 6
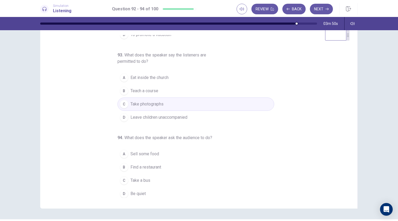
scroll to position [31, 0]
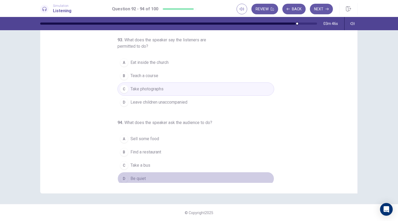
click at [135, 176] on span "Be quiet" at bounding box center [137, 178] width 15 height 6
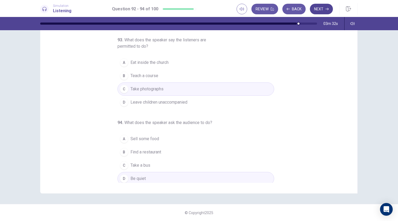
click at [321, 8] on button "Next" at bounding box center [321, 9] width 23 height 11
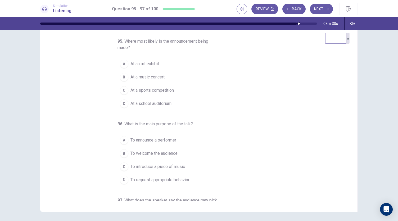
scroll to position [5, 0]
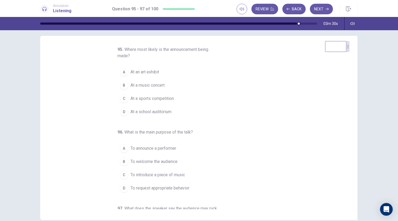
click at [215, 72] on button "A At an art exhibit" at bounding box center [195, 71] width 157 height 13
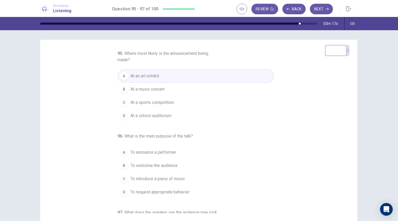
scroll to position [0, 0]
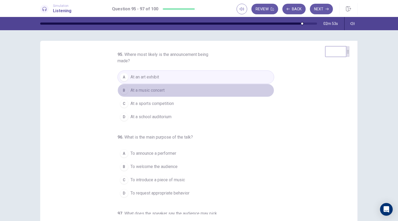
click at [164, 92] on button "B At a music concert" at bounding box center [195, 90] width 157 height 13
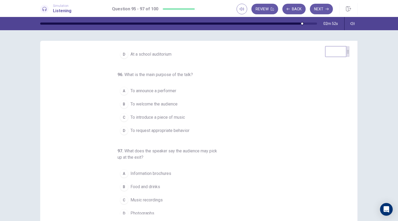
scroll to position [66, 0]
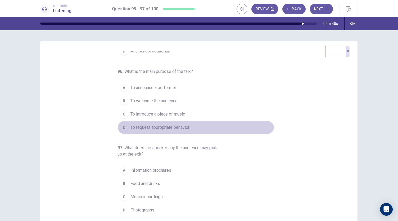
click at [181, 125] on span "To request appropriate behavior" at bounding box center [159, 127] width 59 height 6
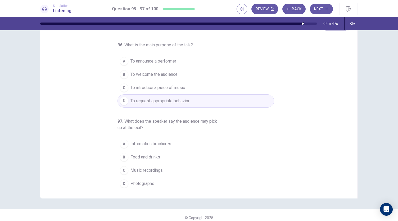
scroll to position [31, 0]
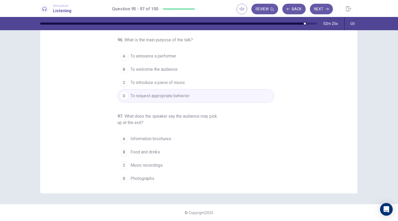
click at [138, 135] on span "Information brochures" at bounding box center [150, 138] width 41 height 6
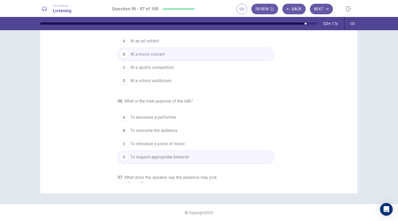
scroll to position [0, 0]
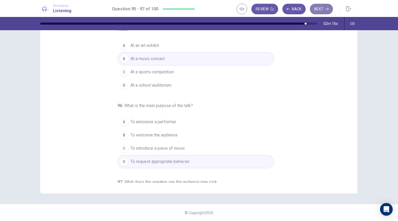
click at [317, 8] on button "Next" at bounding box center [321, 9] width 23 height 11
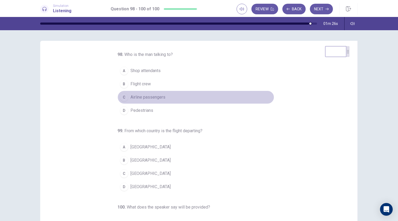
click at [148, 99] on span "Airline passengers" at bounding box center [147, 97] width 35 height 6
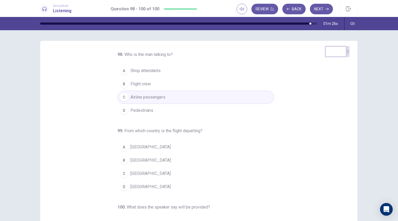
scroll to position [53, 0]
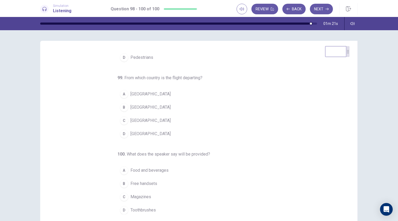
click at [142, 133] on button "D [GEOGRAPHIC_DATA]" at bounding box center [195, 133] width 157 height 13
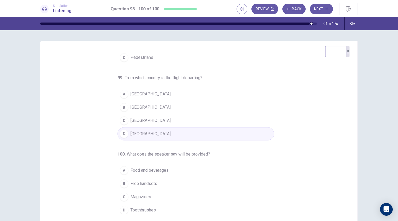
click at [142, 119] on button "C [GEOGRAPHIC_DATA]" at bounding box center [195, 120] width 157 height 13
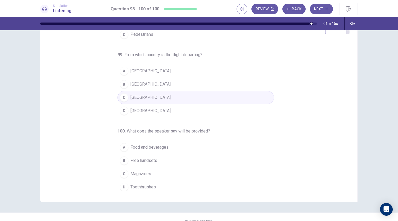
scroll to position [31, 0]
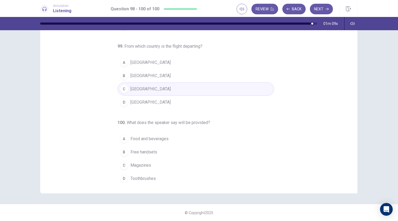
click at [158, 138] on span "Food and beverages" at bounding box center [149, 138] width 38 height 6
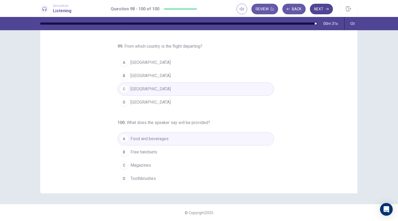
click at [316, 7] on button "Next" at bounding box center [321, 9] width 23 height 11
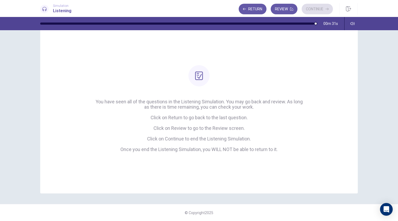
scroll to position [17, 0]
click at [281, 6] on button "Review" at bounding box center [284, 9] width 27 height 11
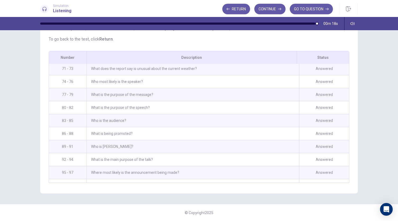
scroll to position [579, 0]
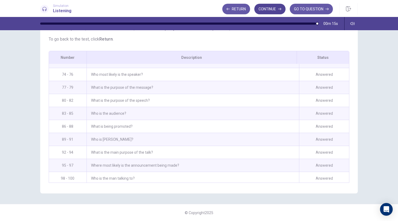
click at [271, 10] on button "Continue" at bounding box center [269, 9] width 31 height 11
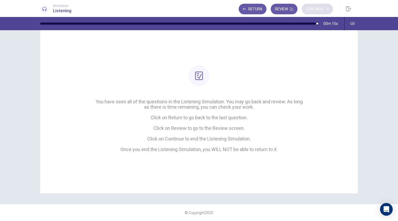
scroll to position [17, 0]
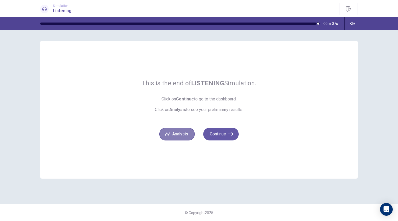
click at [184, 137] on button "Analysis" at bounding box center [176, 133] width 35 height 13
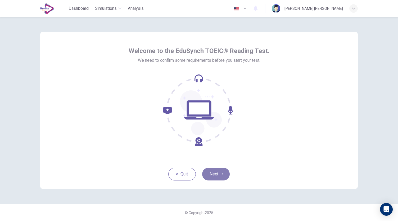
click at [218, 177] on button "Next" at bounding box center [216, 173] width 28 height 13
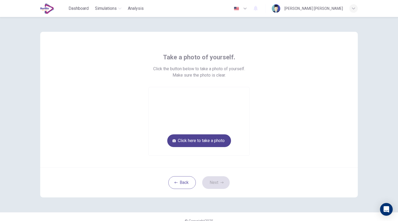
click at [221, 142] on button "Click here to take a photo" at bounding box center [199, 140] width 64 height 13
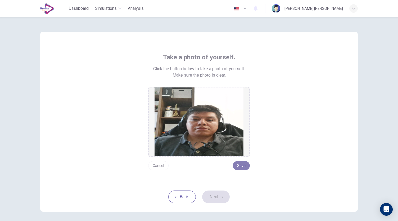
click at [243, 166] on button "Save" at bounding box center [241, 165] width 17 height 9
click at [222, 197] on button "Next" at bounding box center [216, 196] width 28 height 13
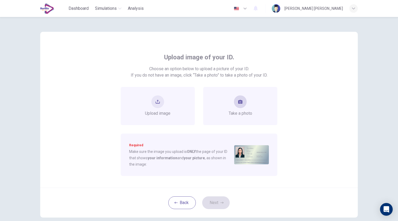
click at [235, 108] on div "Take a photo" at bounding box center [241, 105] width 24 height 21
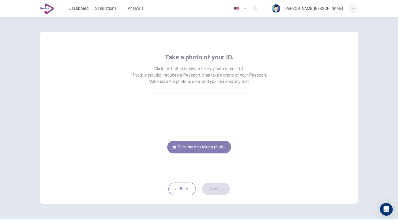
click at [215, 146] on button "Click here to take a photo" at bounding box center [199, 146] width 64 height 13
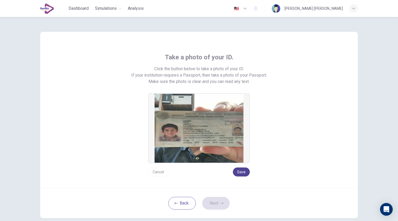
click at [243, 173] on button "Save" at bounding box center [241, 171] width 17 height 9
click at [217, 202] on button "Next" at bounding box center [216, 203] width 28 height 13
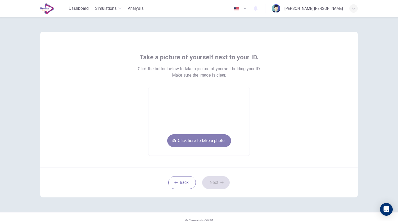
click at [201, 143] on button "Click here to take a photo" at bounding box center [199, 140] width 64 height 13
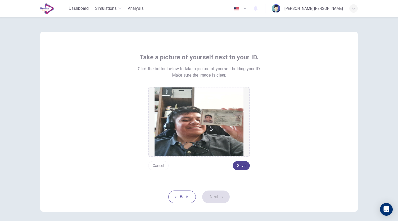
click at [239, 164] on button "Save" at bounding box center [241, 165] width 17 height 9
click at [217, 197] on button "Next" at bounding box center [216, 196] width 28 height 13
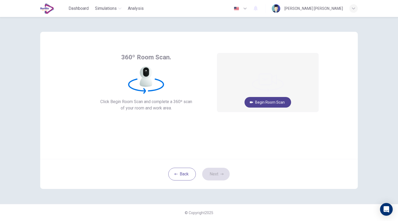
click at [255, 101] on button "Begin Room Scan" at bounding box center [267, 102] width 47 height 11
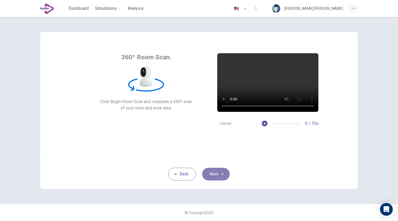
click at [215, 174] on button "Next" at bounding box center [216, 173] width 28 height 13
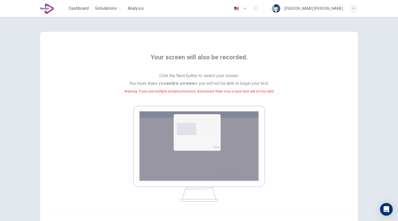
scroll to position [54, 0]
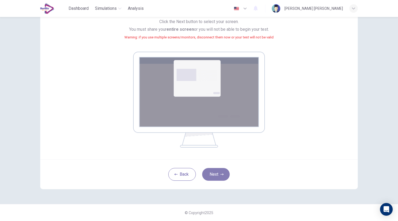
click at [222, 174] on button "Next" at bounding box center [216, 174] width 28 height 13
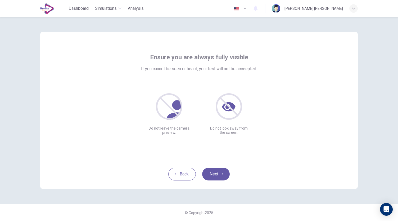
click at [241, 135] on div "Ensure you are always fully visible If you cannot be seen or heard, your test w…" at bounding box center [198, 95] width 317 height 127
click at [220, 170] on button "Next" at bounding box center [216, 173] width 28 height 13
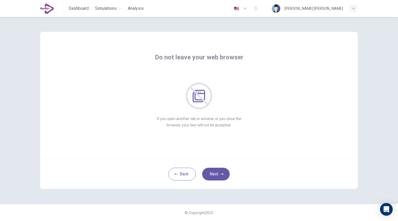
click at [283, 64] on div "Do not leave your web browser If you open another tab or window, or you close t…" at bounding box center [198, 90] width 239 height 75
click at [214, 176] on button "Next" at bounding box center [216, 173] width 28 height 13
click at [215, 175] on button "Next" at bounding box center [216, 173] width 28 height 13
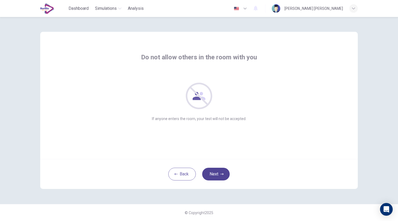
click at [215, 175] on button "Next" at bounding box center [216, 173] width 28 height 13
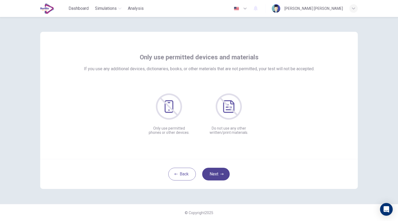
click at [215, 175] on button "Next" at bounding box center [216, 173] width 28 height 13
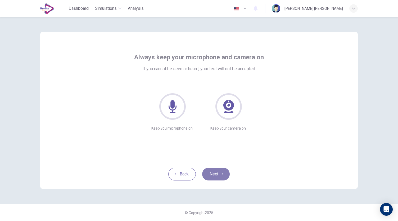
click at [215, 175] on button "Next" at bounding box center [216, 173] width 28 height 13
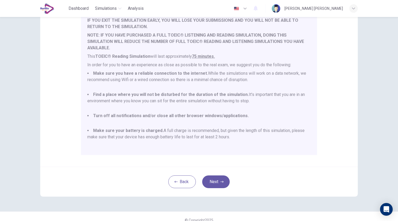
scroll to position [74, 0]
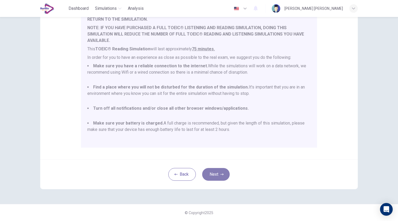
click at [221, 172] on button "Next" at bounding box center [216, 174] width 28 height 13
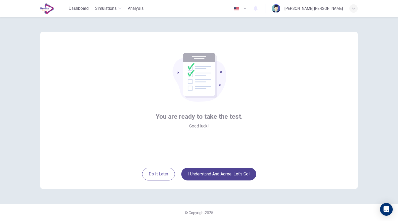
click at [225, 175] on button "I understand and agree. Let’s go!" at bounding box center [218, 173] width 75 height 13
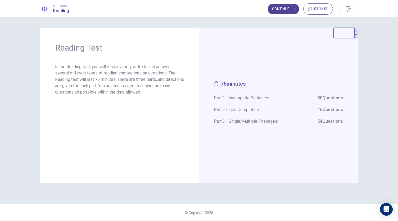
click at [290, 10] on button "Continue" at bounding box center [283, 9] width 31 height 11
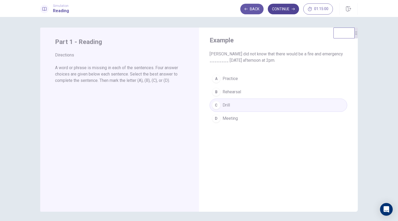
click at [288, 11] on button "Continue" at bounding box center [283, 9] width 31 height 11
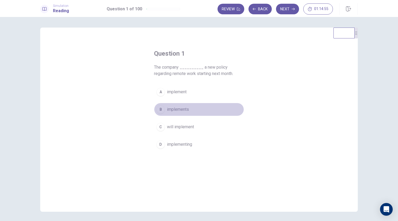
click at [172, 109] on span "implements" at bounding box center [178, 109] width 22 height 6
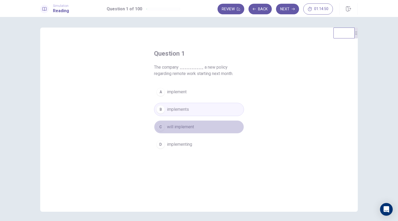
click at [183, 127] on span "will implement" at bounding box center [180, 127] width 27 height 6
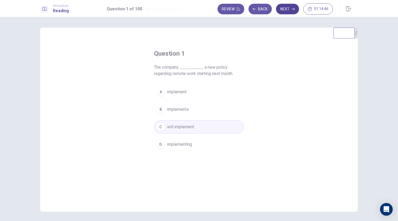
click at [291, 10] on button "Next" at bounding box center [287, 9] width 23 height 11
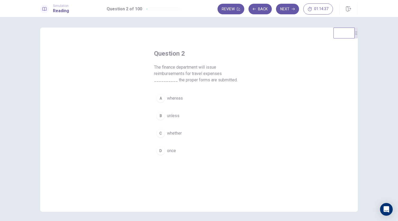
click at [173, 148] on span "once" at bounding box center [171, 150] width 9 height 6
click at [287, 12] on button "Next" at bounding box center [287, 9] width 23 height 11
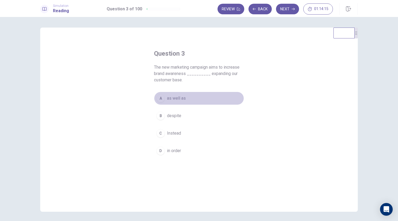
click at [181, 98] on span "as well as" at bounding box center [176, 98] width 19 height 6
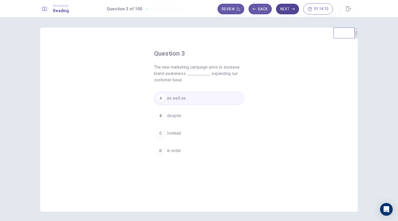
click at [291, 11] on button "Next" at bounding box center [287, 9] width 23 height 11
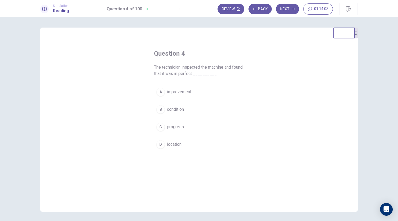
click at [180, 109] on span "condition" at bounding box center [175, 109] width 17 height 6
click at [285, 9] on button "Next" at bounding box center [287, 9] width 23 height 11
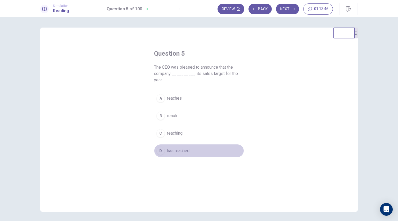
click at [181, 147] on span "has reached" at bounding box center [178, 150] width 22 height 6
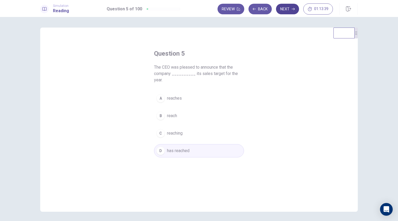
click at [285, 11] on button "Next" at bounding box center [287, 9] width 23 height 11
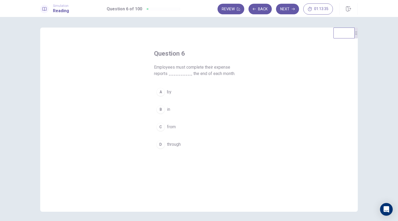
click at [168, 95] on button "A by" at bounding box center [199, 91] width 90 height 13
click at [282, 10] on button "Next" at bounding box center [287, 9] width 23 height 11
click at [171, 129] on span "frequent" at bounding box center [175, 127] width 16 height 6
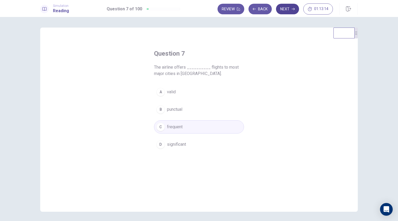
click at [289, 9] on button "Next" at bounding box center [287, 9] width 23 height 11
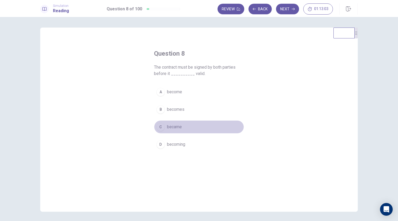
click at [179, 125] on span "became" at bounding box center [174, 127] width 15 height 6
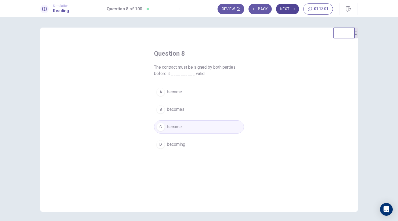
click at [284, 10] on button "Next" at bounding box center [287, 9] width 23 height 11
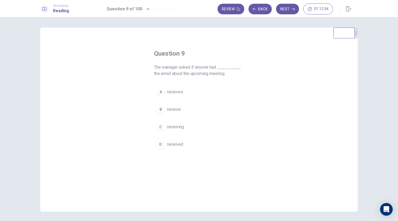
click at [174, 143] on span "received" at bounding box center [175, 144] width 16 height 6
click at [287, 11] on button "Next" at bounding box center [287, 9] width 23 height 11
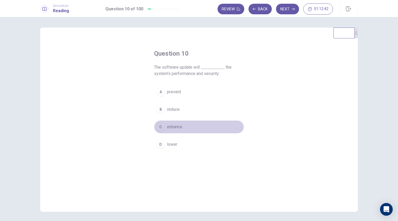
click at [177, 128] on span "enhance" at bounding box center [174, 127] width 15 height 6
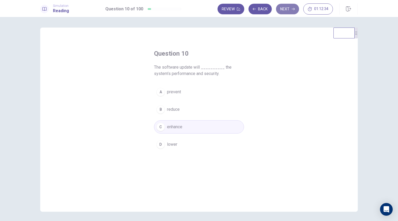
click at [291, 12] on button "Next" at bounding box center [287, 9] width 23 height 11
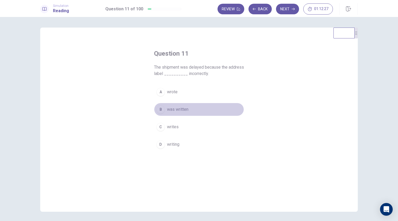
click at [180, 111] on span "was written" at bounding box center [177, 109] width 21 height 6
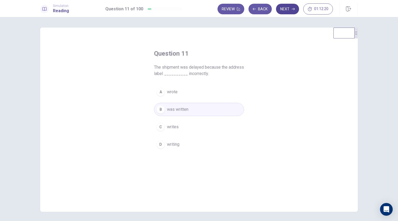
click at [287, 10] on button "Next" at bounding box center [287, 9] width 23 height 11
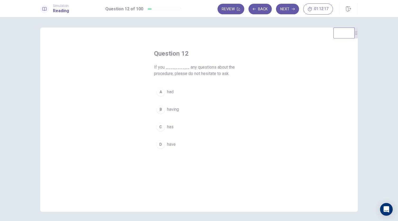
click at [168, 91] on span "had" at bounding box center [170, 92] width 7 height 6
click at [173, 145] on span "have" at bounding box center [171, 144] width 9 height 6
click at [291, 9] on button "Next" at bounding box center [287, 9] width 23 height 11
click at [186, 93] on button "A carefully" at bounding box center [199, 91] width 90 height 13
click at [285, 10] on button "Next" at bounding box center [287, 9] width 23 height 11
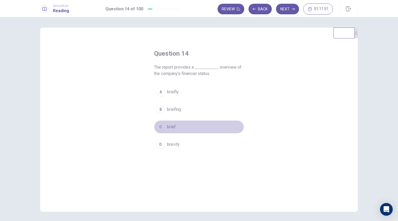
click at [172, 129] on span "brief" at bounding box center [171, 127] width 9 height 6
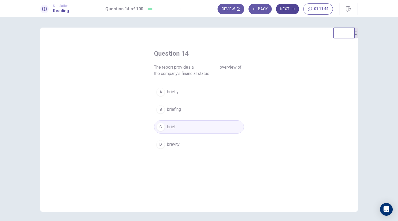
click at [292, 9] on icon "button" at bounding box center [292, 8] width 3 height 3
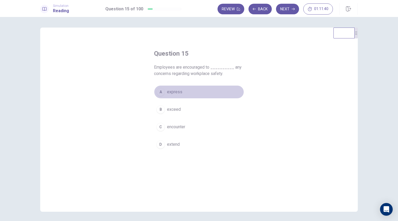
click at [180, 91] on span "express" at bounding box center [174, 92] width 15 height 6
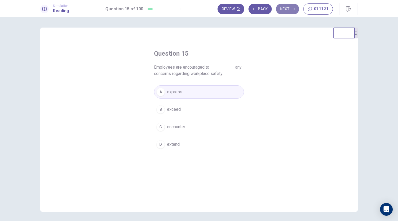
click at [287, 8] on button "Next" at bounding box center [287, 9] width 23 height 11
click at [181, 110] on button "B creative" at bounding box center [199, 109] width 90 height 13
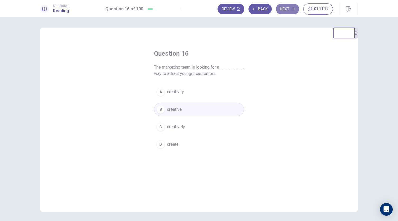
click at [281, 9] on button "Next" at bounding box center [287, 9] width 23 height 11
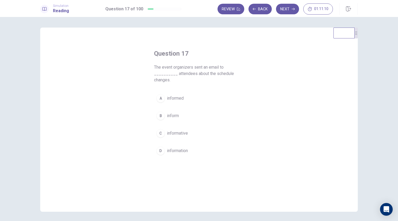
click at [176, 113] on span "inform" at bounding box center [173, 115] width 12 height 6
click at [288, 8] on button "Next" at bounding box center [287, 9] width 23 height 11
click at [176, 126] on span "user-friendly" at bounding box center [179, 127] width 24 height 6
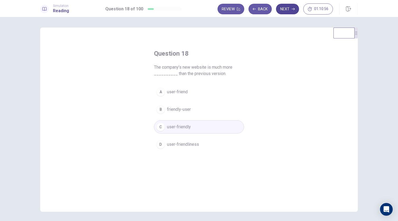
click at [284, 9] on button "Next" at bounding box center [287, 9] width 23 height 11
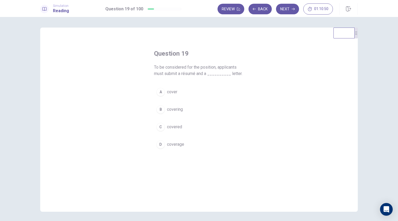
click at [172, 90] on span "cover" at bounding box center [172, 92] width 10 height 6
click at [284, 5] on button "Next" at bounding box center [287, 9] width 23 height 11
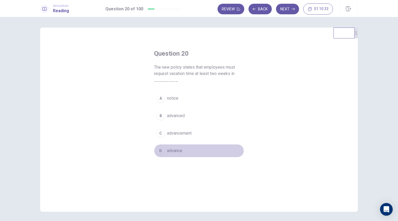
click at [175, 154] on button "D advance" at bounding box center [199, 150] width 90 height 13
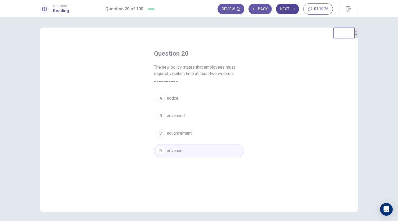
click at [286, 10] on button "Next" at bounding box center [287, 9] width 23 height 11
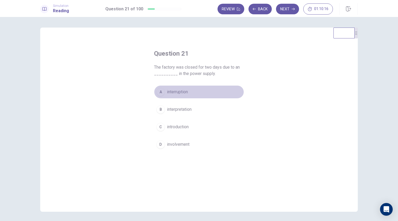
click at [180, 92] on span "interruption" at bounding box center [177, 92] width 21 height 6
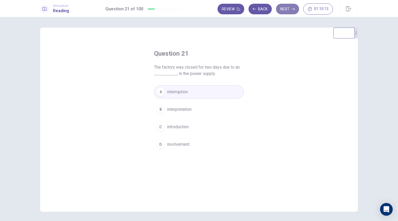
click at [288, 7] on button "Next" at bounding box center [287, 9] width 23 height 11
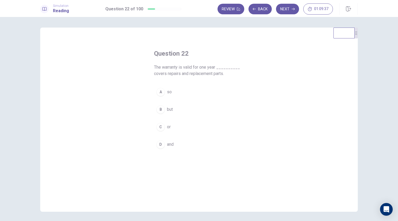
click at [172, 93] on button "A so" at bounding box center [199, 91] width 90 height 13
click at [292, 12] on button "Next" at bounding box center [287, 9] width 23 height 11
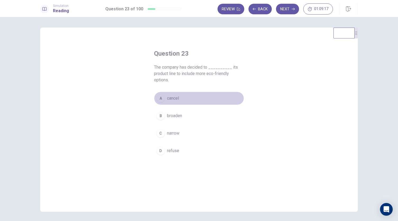
click at [184, 101] on button "A cancel" at bounding box center [199, 98] width 90 height 13
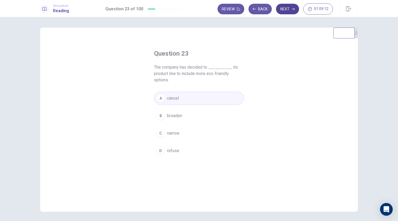
click at [289, 10] on button "Next" at bounding box center [287, 9] width 23 height 11
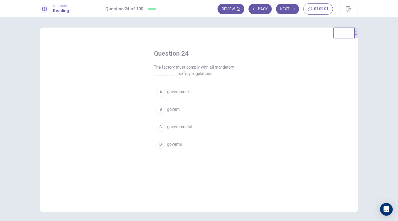
click at [185, 91] on span "government" at bounding box center [178, 92] width 22 height 6
click at [287, 10] on button "Next" at bounding box center [287, 9] width 23 height 11
click at [186, 124] on span "considering" at bounding box center [178, 127] width 22 height 6
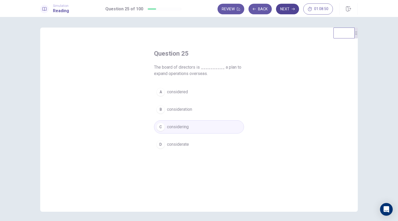
click at [290, 8] on button "Next" at bounding box center [287, 9] width 23 height 11
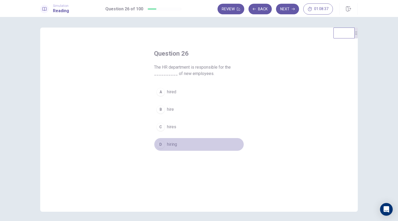
click at [176, 141] on span "hiring" at bounding box center [172, 144] width 10 height 6
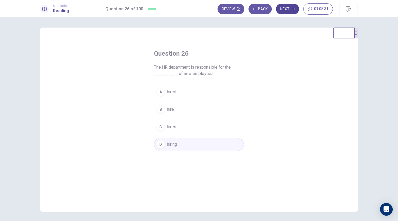
click at [285, 9] on button "Next" at bounding box center [287, 9] width 23 height 11
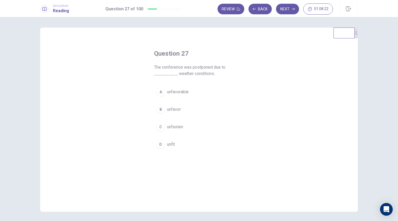
click at [185, 93] on span "unfavorable" at bounding box center [178, 92] width 22 height 6
click at [287, 10] on button "Next" at bounding box center [287, 9] width 23 height 11
click at [181, 128] on button "C achieve" at bounding box center [199, 126] width 90 height 13
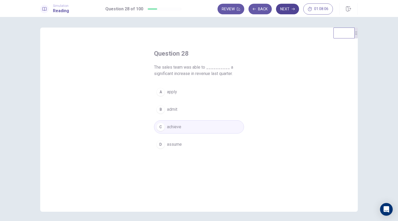
click at [287, 12] on button "Next" at bounding box center [287, 9] width 23 height 11
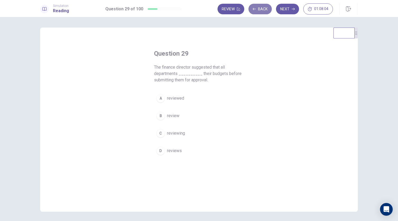
click at [259, 11] on button "Back" at bounding box center [259, 9] width 23 height 11
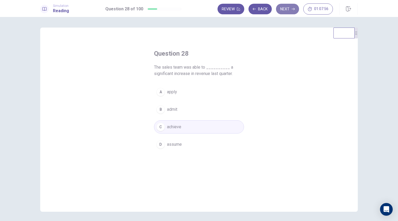
click at [288, 13] on button "Next" at bounding box center [287, 9] width 23 height 11
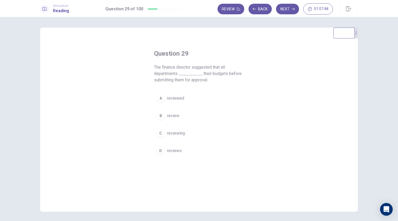
click at [174, 99] on span "reviewed" at bounding box center [175, 98] width 17 height 6
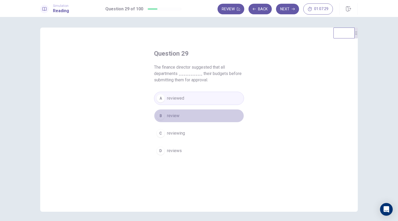
click at [188, 113] on button "B review" at bounding box center [199, 115] width 90 height 13
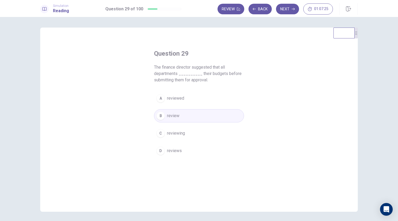
click at [207, 100] on button "A reviewed" at bounding box center [199, 98] width 90 height 13
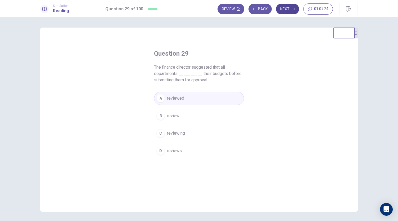
click at [285, 8] on button "Next" at bounding box center [287, 9] width 23 height 11
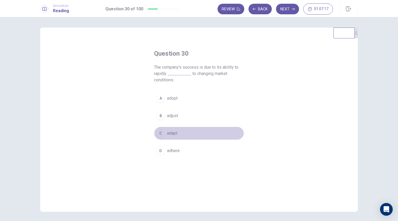
click at [171, 135] on span "adapt" at bounding box center [172, 133] width 10 height 6
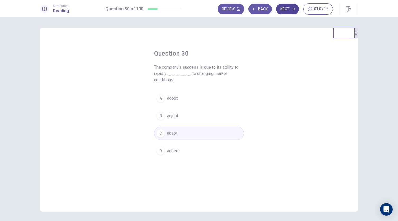
click at [283, 8] on button "Next" at bounding box center [287, 9] width 23 height 11
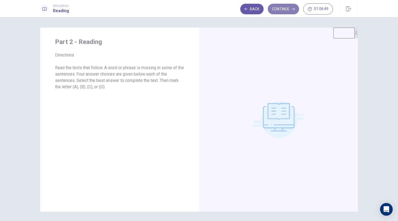
click at [279, 10] on button "Continue" at bounding box center [283, 9] width 31 height 11
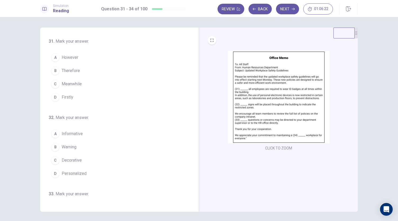
click at [101, 71] on button "B Therefore" at bounding box center [116, 70] width 135 height 13
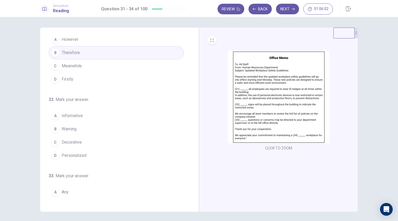
scroll to position [26, 0]
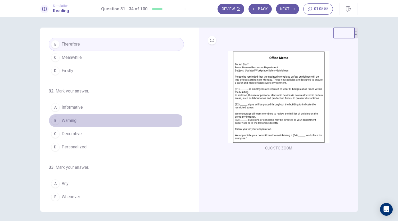
click at [79, 117] on button "B Warning" at bounding box center [116, 120] width 135 height 13
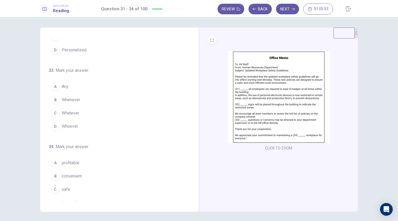
scroll to position [129, 0]
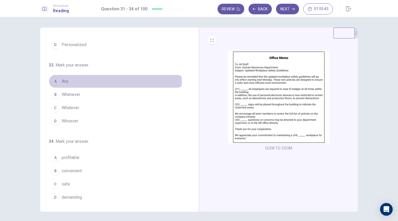
click at [75, 80] on button "A Any" at bounding box center [116, 81] width 135 height 13
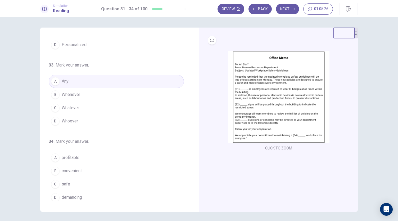
scroll to position [18, 0]
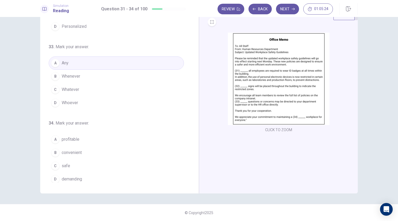
click at [77, 165] on button "C safe" at bounding box center [116, 165] width 135 height 13
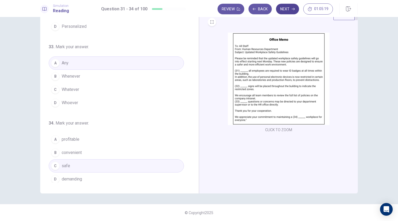
click at [294, 11] on button "Next" at bounding box center [287, 9] width 23 height 11
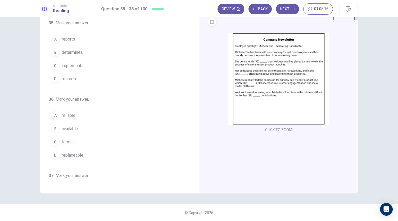
scroll to position [0, 0]
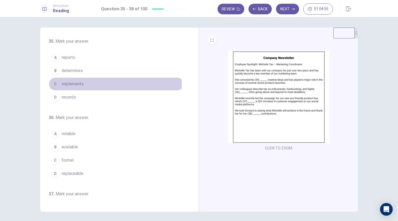
click at [75, 85] on span "implements" at bounding box center [73, 84] width 22 height 6
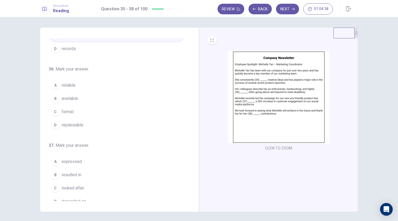
scroll to position [53, 0]
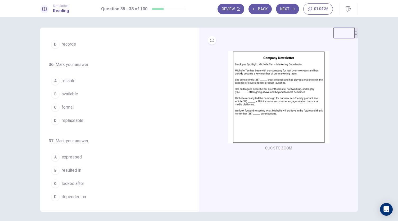
click at [79, 79] on button "A reliable" at bounding box center [116, 80] width 135 height 13
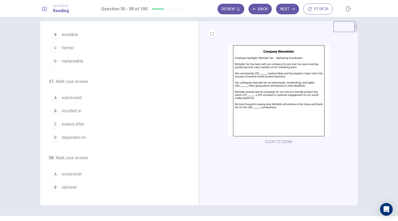
scroll to position [0, 0]
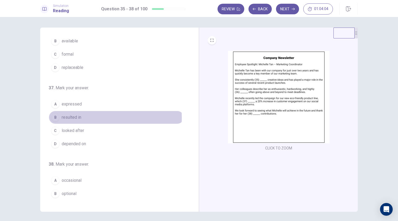
click at [90, 116] on button "B resulted in" at bounding box center [116, 117] width 135 height 13
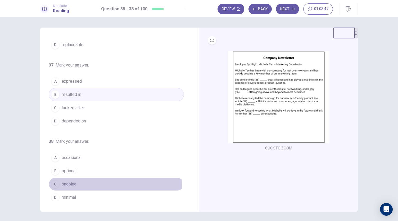
click at [79, 182] on button "C ongoing" at bounding box center [116, 183] width 135 height 13
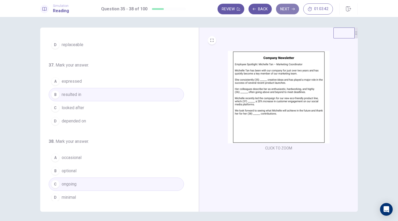
click at [285, 9] on button "Next" at bounding box center [287, 9] width 23 height 11
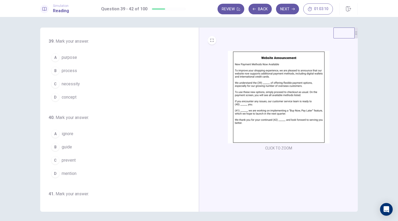
click at [85, 57] on button "A purpose" at bounding box center [116, 57] width 135 height 13
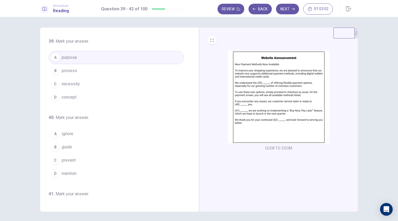
click at [112, 84] on button "C necessity" at bounding box center [116, 83] width 135 height 13
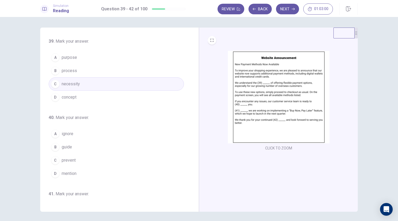
scroll to position [53, 0]
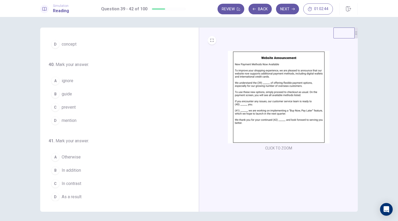
click at [79, 92] on button "B guide" at bounding box center [116, 93] width 135 height 13
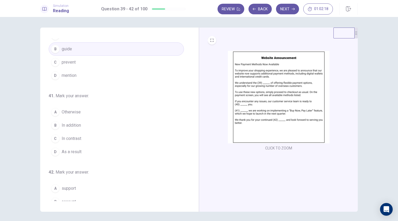
scroll to position [102, 0]
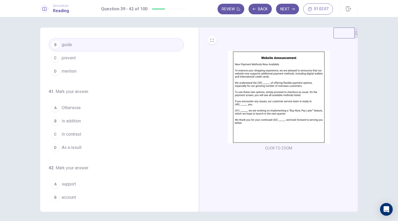
click at [83, 121] on button "B In addition" at bounding box center [116, 120] width 135 height 13
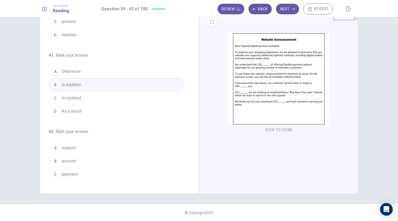
scroll to position [129, 0]
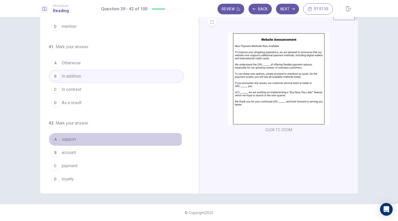
click at [90, 137] on button "A support" at bounding box center [116, 139] width 135 height 13
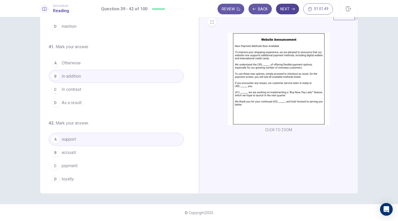
click at [293, 10] on icon "button" at bounding box center [292, 8] width 3 height 3
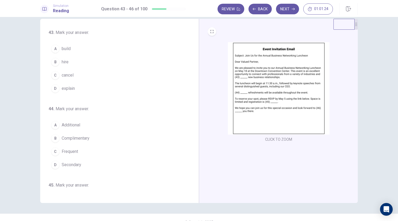
scroll to position [0, 0]
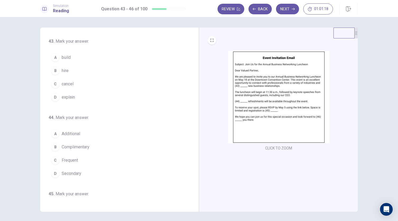
click at [76, 57] on button "A build" at bounding box center [116, 57] width 135 height 13
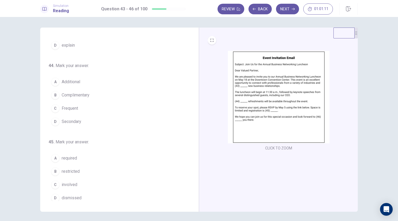
scroll to position [53, 0]
click at [89, 91] on span "Complimentary" at bounding box center [76, 94] width 28 height 6
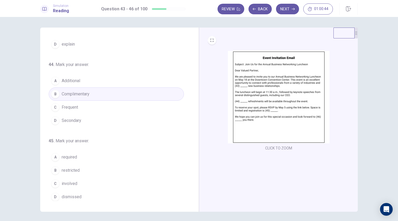
click at [89, 77] on button "A Additional" at bounding box center [116, 80] width 135 height 13
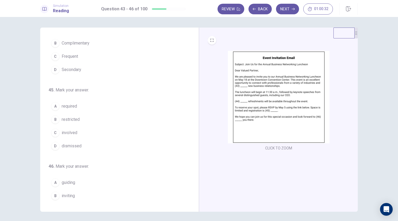
scroll to position [106, 0]
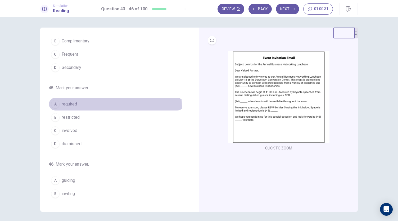
click at [76, 105] on button "A required" at bounding box center [116, 103] width 135 height 13
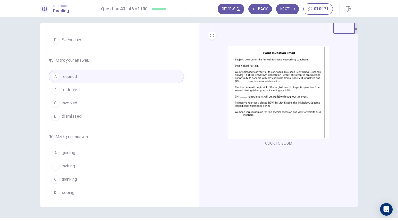
scroll to position [18, 0]
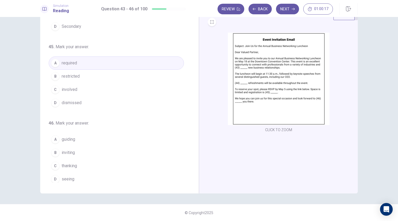
click at [78, 175] on button "D seeing" at bounding box center [116, 178] width 135 height 13
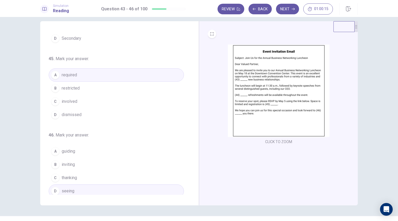
scroll to position [0, 0]
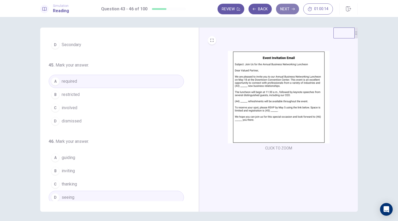
click at [291, 7] on button "Next" at bounding box center [287, 9] width 23 height 11
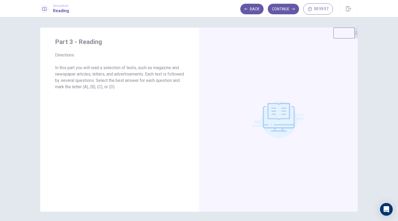
drag, startPoint x: 83, startPoint y: 88, endPoint x: 131, endPoint y: 82, distance: 47.9
click at [131, 82] on p "In this part you will read a selection of texts, such as magazine and newspaper…" at bounding box center [119, 77] width 129 height 25
click at [280, 8] on button "Continue" at bounding box center [283, 9] width 31 height 11
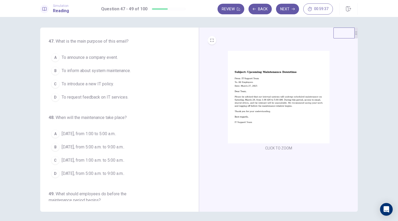
click at [277, 106] on img at bounding box center [279, 97] width 102 height 92
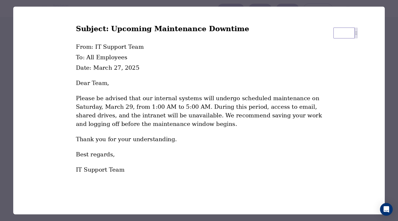
click at [5, 37] on div at bounding box center [199, 110] width 398 height 221
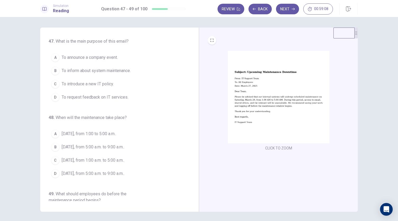
click at [116, 70] on span "To inform about system maintenance." at bounding box center [96, 70] width 69 height 6
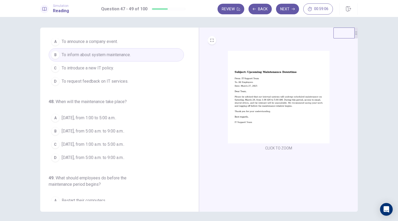
scroll to position [53, 0]
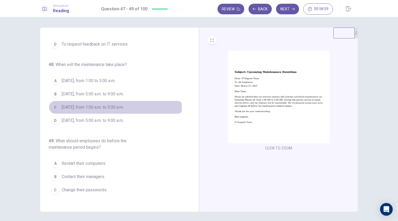
click at [92, 108] on span "March 29, from 1:00 a.m. to 5:00 a.m.." at bounding box center [93, 107] width 63 height 6
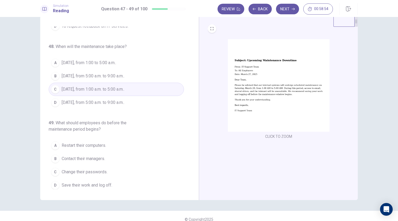
scroll to position [18, 0]
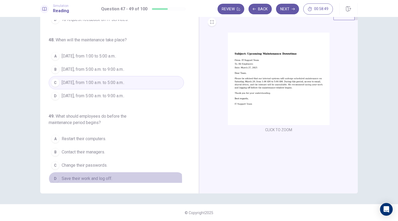
click at [103, 177] on span "Save their work and log off." at bounding box center [87, 178] width 51 height 6
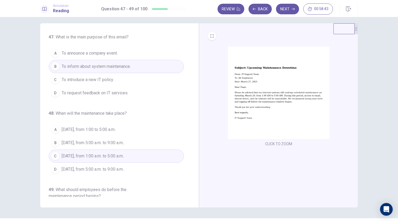
scroll to position [0, 0]
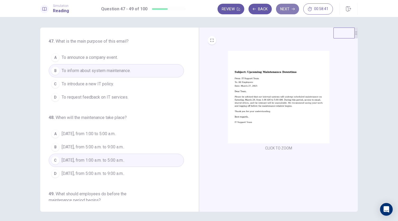
click at [289, 8] on button "Next" at bounding box center [287, 9] width 23 height 11
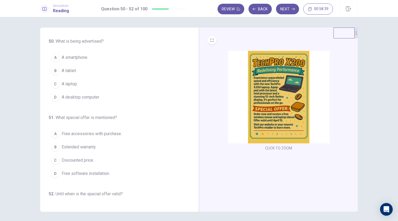
click at [275, 121] on img at bounding box center [279, 97] width 102 height 92
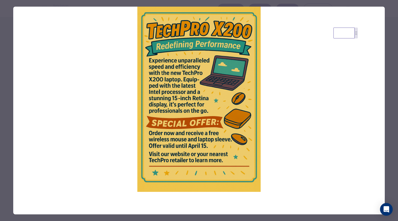
click at [81, 98] on img at bounding box center [198, 99] width 371 height 185
click at [6, 76] on div at bounding box center [199, 110] width 398 height 221
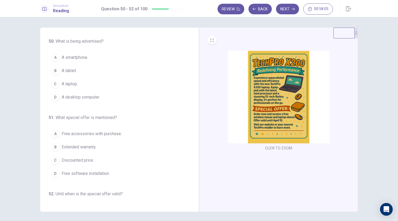
click at [74, 85] on span "A laptop." at bounding box center [70, 84] width 16 height 6
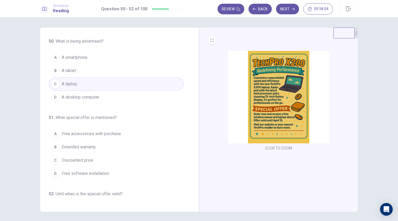
scroll to position [26, 0]
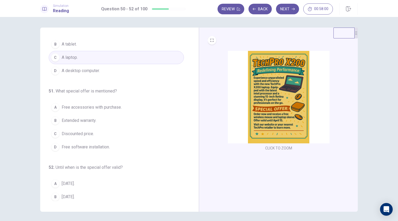
click at [97, 108] on span "Free accessories with purchase." at bounding box center [92, 107] width 60 height 6
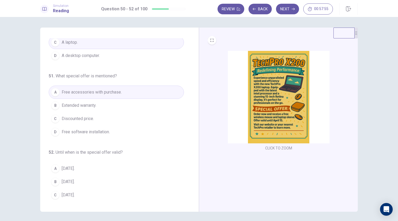
scroll to position [53, 0]
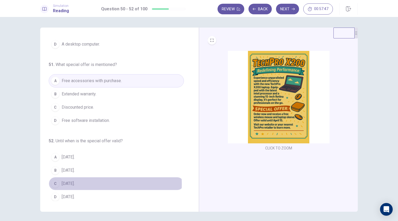
click at [78, 182] on button "C April 15." at bounding box center [116, 183] width 135 height 13
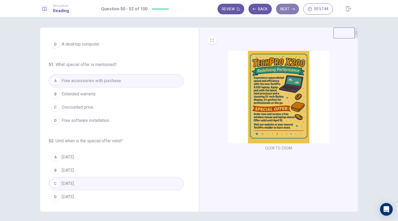
click at [289, 12] on button "Next" at bounding box center [287, 9] width 23 height 11
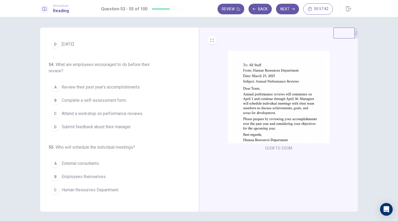
click at [254, 80] on img at bounding box center [279, 97] width 102 height 92
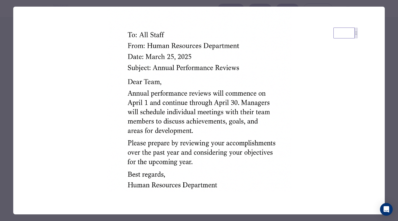
click at [6, 96] on div at bounding box center [199, 110] width 398 height 221
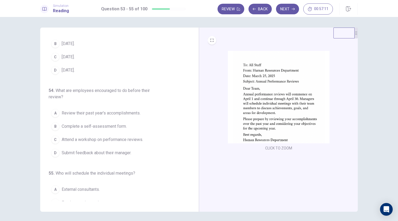
scroll to position [0, 0]
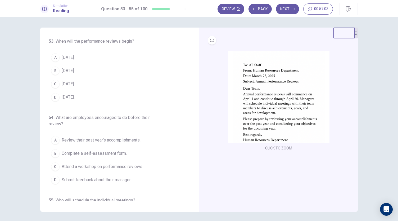
click at [70, 58] on span "April 1." at bounding box center [68, 57] width 13 height 6
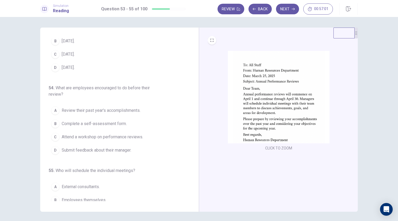
scroll to position [53, 0]
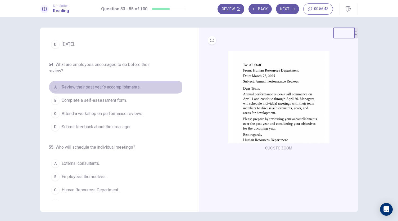
click at [81, 86] on span "Review their past year's accomplishments." at bounding box center [101, 87] width 79 height 6
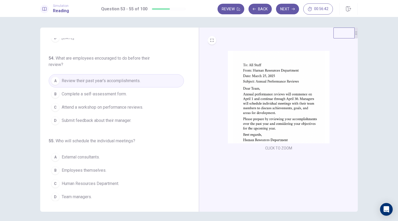
scroll to position [18, 0]
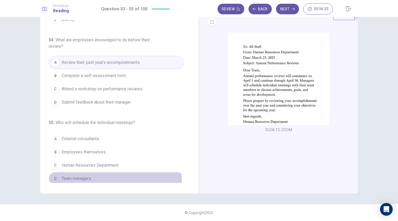
click at [85, 178] on span "Team managers." at bounding box center [77, 178] width 30 height 6
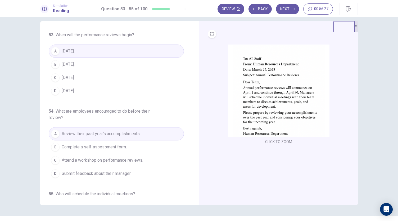
scroll to position [0, 0]
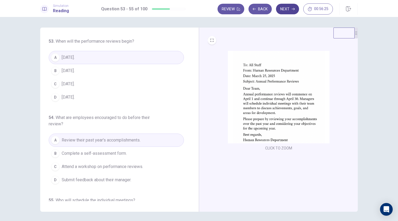
click at [291, 9] on button "Next" at bounding box center [287, 9] width 23 height 11
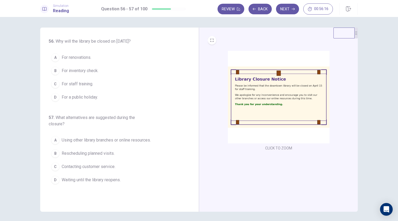
click at [247, 75] on img at bounding box center [279, 97] width 102 height 92
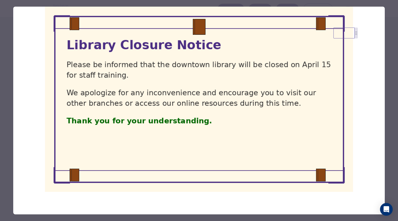
click at [4, 80] on div at bounding box center [199, 110] width 398 height 221
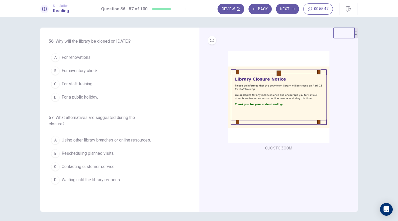
click at [89, 83] on span "For staff training." at bounding box center [77, 84] width 31 height 6
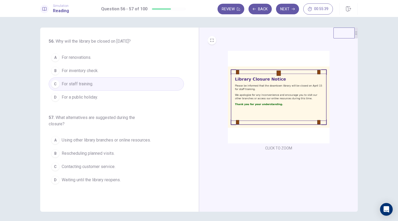
click at [98, 139] on span "Using other library branches or online resources." at bounding box center [106, 140] width 89 height 6
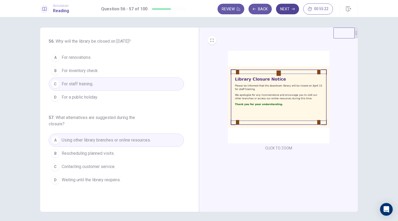
click at [283, 6] on button "Next" at bounding box center [287, 9] width 23 height 11
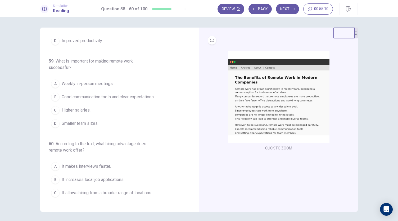
scroll to position [72, 0]
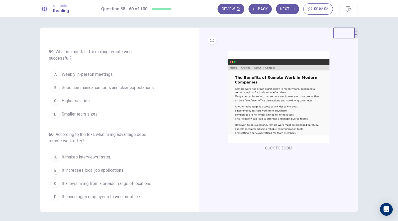
click at [262, 96] on img at bounding box center [279, 97] width 102 height 92
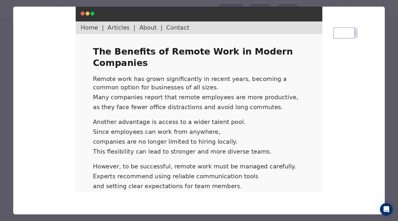
click at [390, 25] on div at bounding box center [199, 110] width 398 height 221
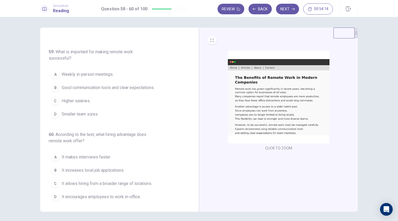
scroll to position [0, 0]
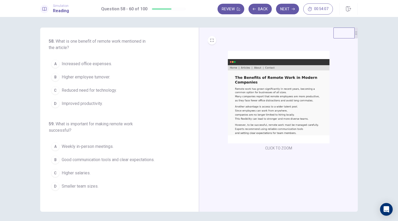
click at [85, 103] on span "Improved productivity." at bounding box center [82, 103] width 41 height 6
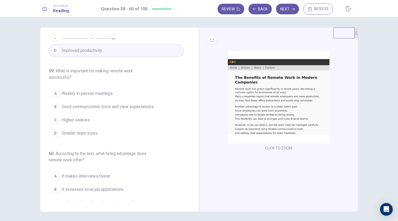
scroll to position [72, 0]
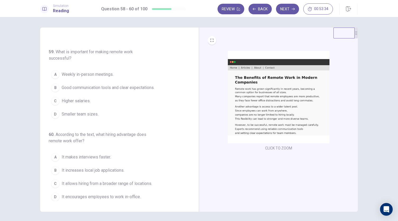
click at [102, 82] on button "B Good communication tools and clear expectations." at bounding box center [116, 87] width 135 height 13
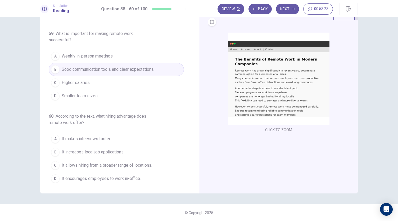
click at [99, 166] on button "C It allows hiring from a broader range of locations." at bounding box center [116, 164] width 135 height 13
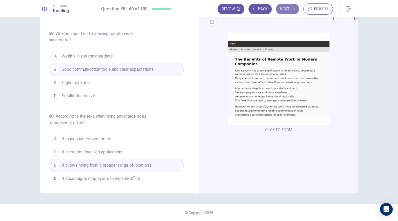
click at [295, 8] on button "Next" at bounding box center [287, 9] width 23 height 11
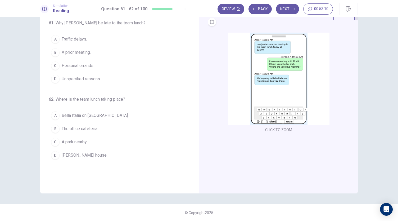
scroll to position [0, 0]
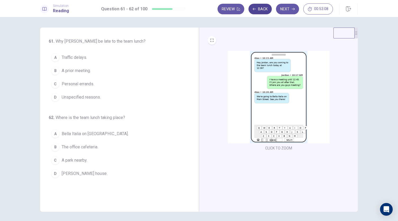
click at [261, 8] on button "Back" at bounding box center [259, 9] width 23 height 11
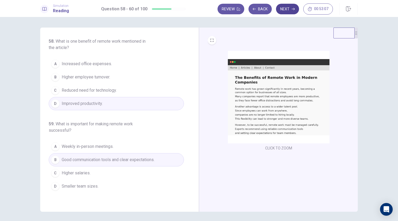
click at [287, 11] on button "Next" at bounding box center [287, 9] width 23 height 11
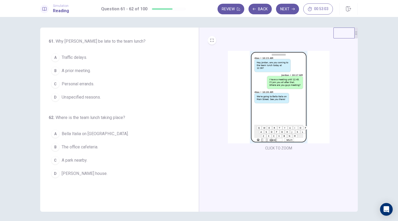
click at [262, 91] on img at bounding box center [279, 97] width 102 height 92
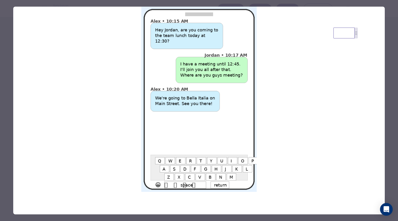
click at [0, 92] on div at bounding box center [199, 110] width 398 height 221
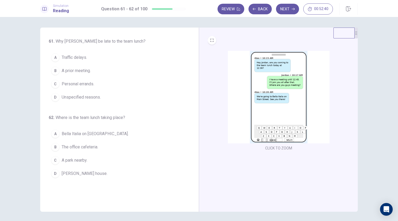
click at [85, 72] on span "A prior meeting." at bounding box center [76, 70] width 29 height 6
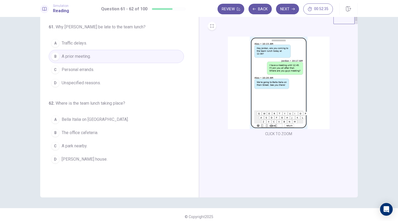
scroll to position [18, 0]
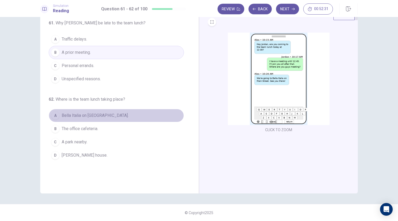
click at [100, 117] on span "Bella Italia on Main Street." at bounding box center [95, 115] width 67 height 6
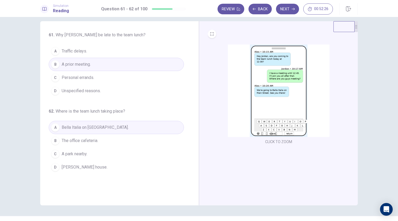
scroll to position [0, 0]
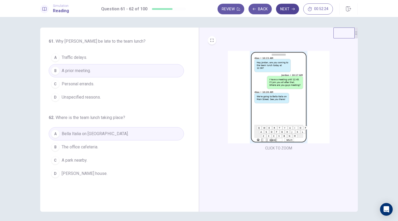
click at [283, 6] on button "Next" at bounding box center [287, 9] width 23 height 11
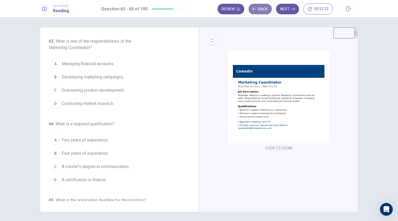
click at [262, 10] on button "Back" at bounding box center [259, 9] width 23 height 11
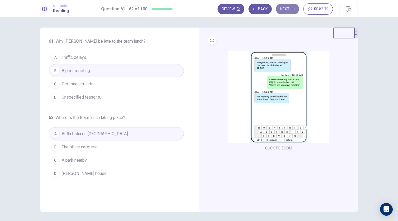
click at [290, 7] on button "Next" at bounding box center [287, 9] width 23 height 11
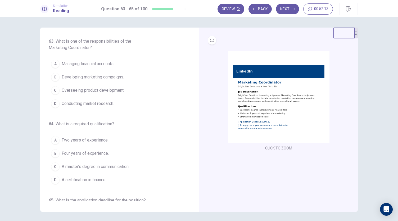
click at [261, 82] on img at bounding box center [279, 97] width 102 height 92
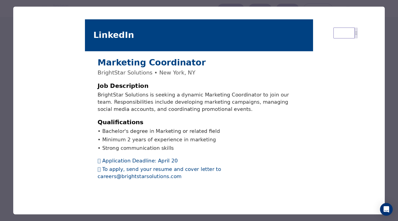
click at [4, 78] on div at bounding box center [199, 110] width 398 height 221
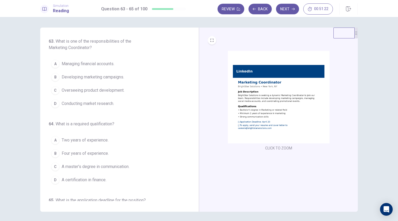
click at [83, 78] on span "Developing marketing campaigns." at bounding box center [93, 77] width 62 height 6
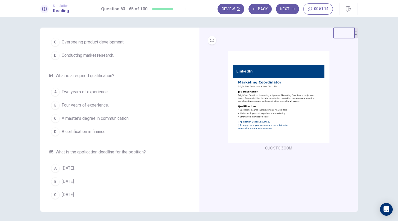
scroll to position [53, 0]
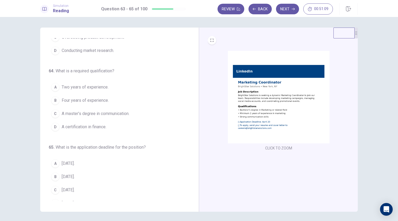
click at [91, 84] on span "Two years of experience." at bounding box center [85, 87] width 47 height 6
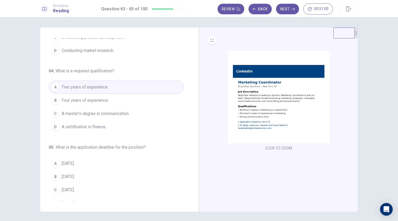
scroll to position [59, 0]
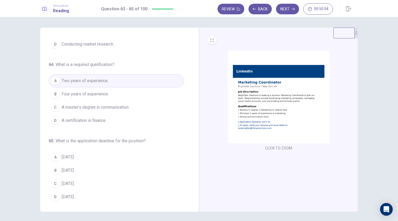
click at [74, 187] on button "C April 20." at bounding box center [116, 183] width 135 height 13
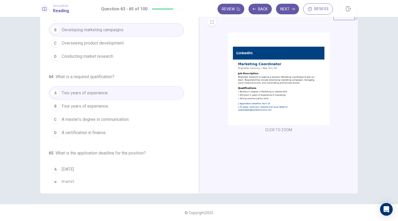
scroll to position [0, 0]
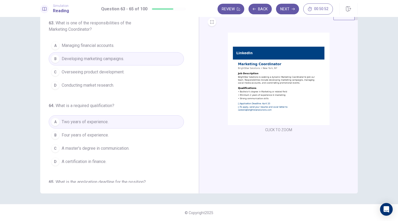
click at [293, 9] on icon "button" at bounding box center [292, 8] width 3 height 3
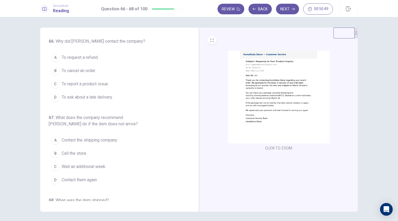
click at [257, 78] on img at bounding box center [279, 97] width 102 height 92
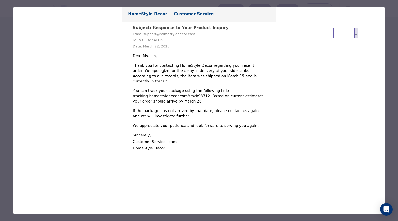
click at [6, 90] on div at bounding box center [199, 110] width 398 height 221
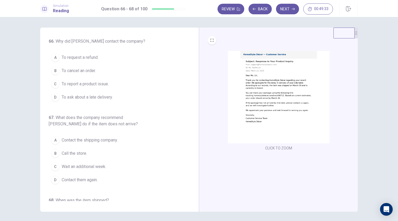
click at [109, 97] on span "To ask about a late delivery." at bounding box center [87, 97] width 51 height 6
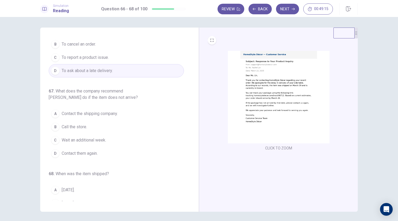
scroll to position [18, 0]
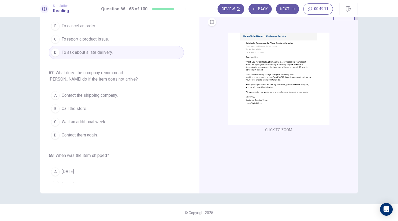
click at [102, 134] on button "D Contact them again." at bounding box center [116, 134] width 135 height 13
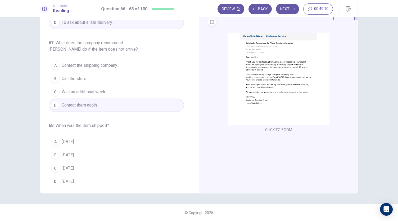
scroll to position [59, 0]
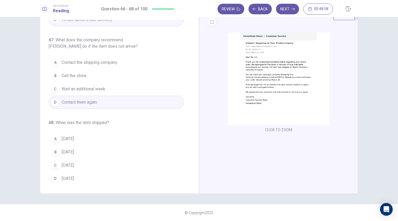
click at [81, 152] on button "B March 19." at bounding box center [116, 151] width 135 height 13
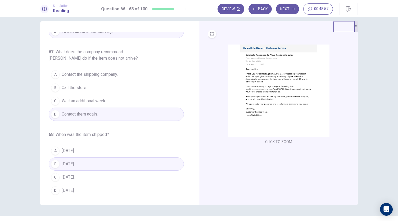
scroll to position [0, 0]
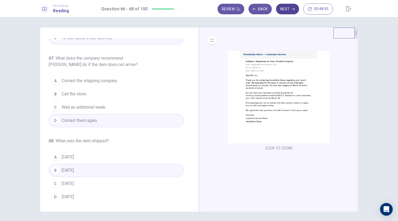
click at [291, 6] on button "Next" at bounding box center [287, 9] width 23 height 11
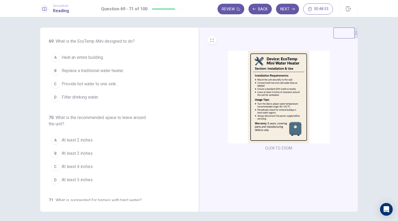
click at [270, 75] on img at bounding box center [279, 97] width 102 height 92
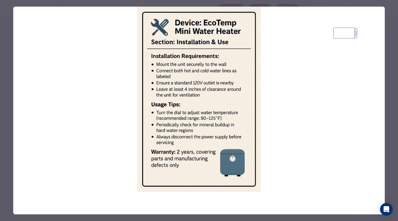
click at [9, 68] on div at bounding box center [199, 110] width 398 height 221
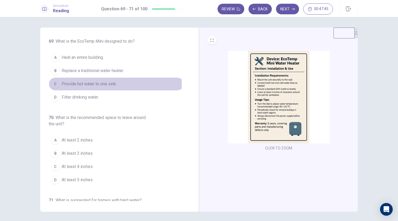
click at [104, 83] on span "Provide hot water to one sink." at bounding box center [89, 84] width 55 height 6
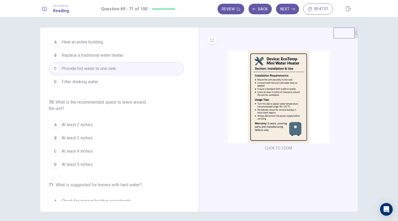
scroll to position [26, 0]
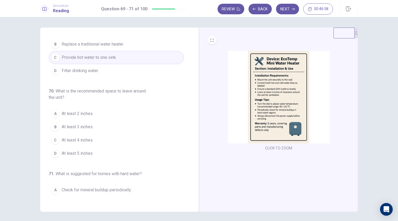
click at [94, 140] on button "C At least 4 inches." at bounding box center [116, 139] width 135 height 13
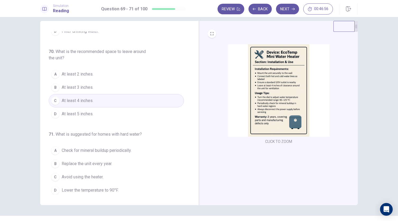
scroll to position [18, 0]
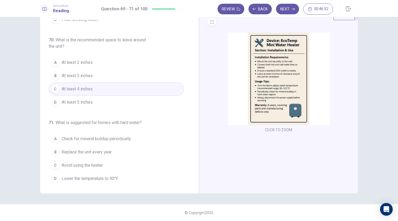
click at [121, 136] on span "Check for mineral buildup periodically." at bounding box center [97, 138] width 70 height 6
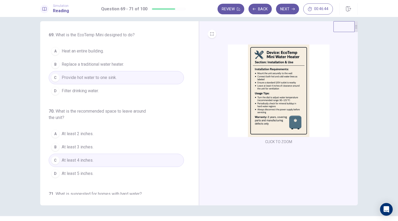
scroll to position [0, 0]
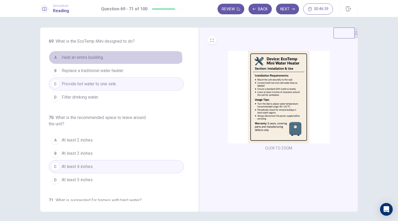
click at [92, 62] on button "A Heat an entire building." at bounding box center [116, 57] width 135 height 13
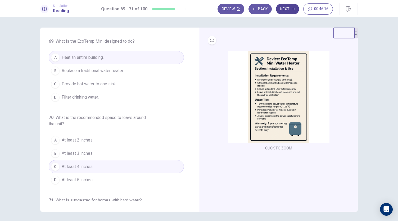
click at [292, 10] on icon "button" at bounding box center [292, 8] width 3 height 3
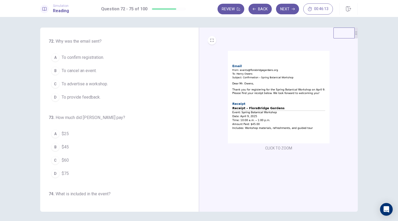
click at [261, 77] on img at bounding box center [279, 97] width 102 height 92
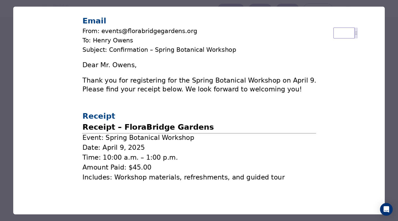
click at [4, 73] on div at bounding box center [199, 110] width 398 height 221
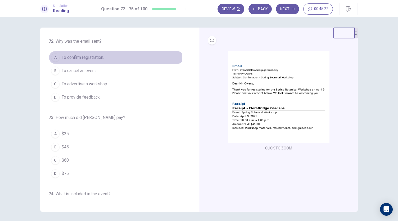
click at [103, 55] on span "To confirm registration." at bounding box center [83, 57] width 42 height 6
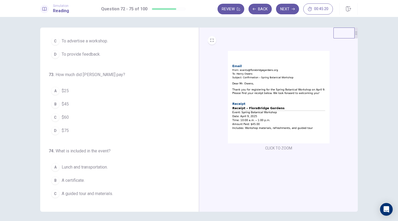
scroll to position [53, 0]
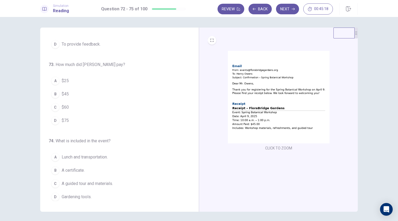
click at [71, 97] on button "B $45" at bounding box center [116, 93] width 135 height 13
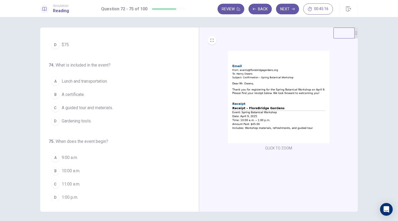
scroll to position [18, 0]
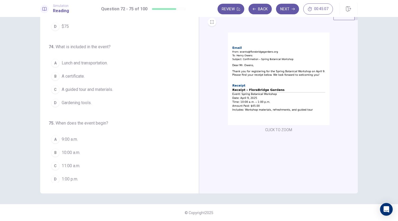
click at [71, 88] on span "A guided tour and materials." at bounding box center [87, 89] width 51 height 6
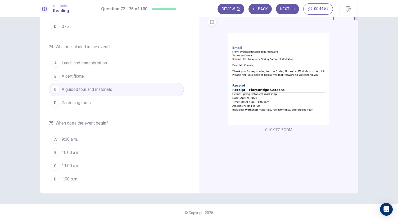
click at [81, 153] on button "B 10:00 a.m." at bounding box center [116, 152] width 135 height 13
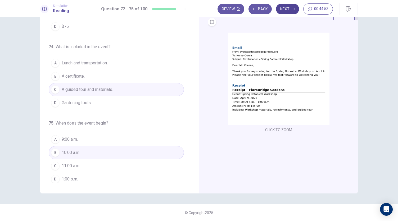
click at [285, 7] on button "Next" at bounding box center [287, 9] width 23 height 11
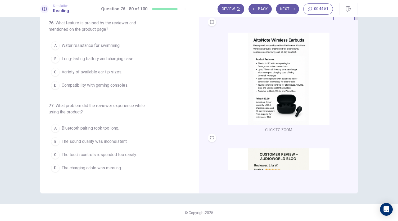
scroll to position [0, 0]
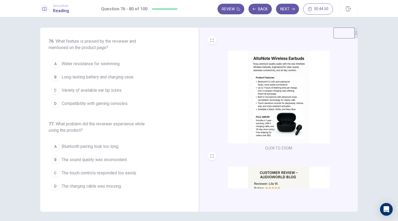
click at [287, 104] on img at bounding box center [279, 97] width 102 height 92
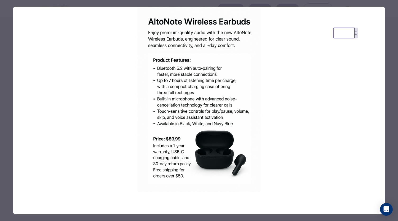
click at [8, 103] on div at bounding box center [199, 110] width 398 height 221
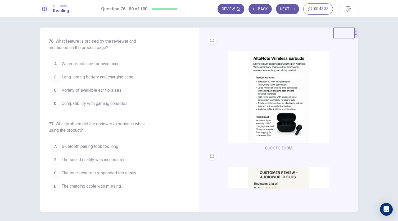
click at [118, 76] on span "Long-lasting battery and charging case." at bounding box center [98, 77] width 72 height 6
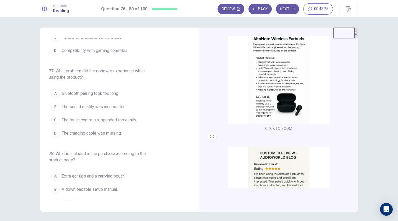
scroll to position [79, 0]
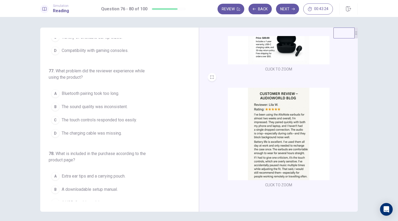
click at [267, 121] on img at bounding box center [279, 134] width 102 height 92
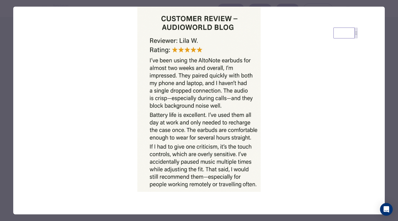
click at [6, 98] on div at bounding box center [199, 110] width 398 height 221
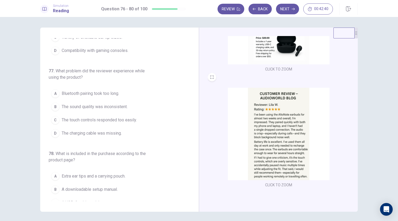
click at [111, 120] on span "The touch controls responded too easily." at bounding box center [99, 120] width 75 height 6
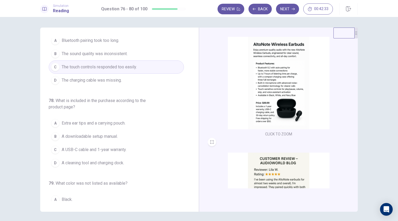
scroll to position [0, 0]
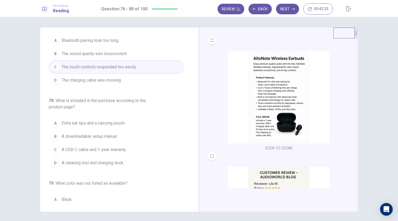
click at [125, 148] on span "A USB-C cable and 1-year warranty." at bounding box center [94, 149] width 65 height 6
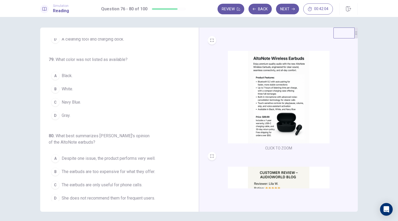
scroll to position [203, 0]
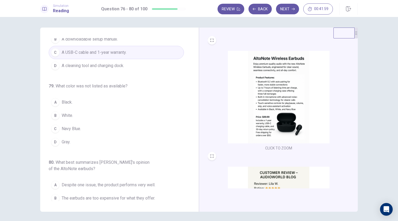
click at [76, 146] on div "76 . What feature is praised by the reviewer and mentioned on the product page?…" at bounding box center [122, 119] width 146 height 163
click at [75, 139] on button "D Gray." at bounding box center [116, 141] width 135 height 13
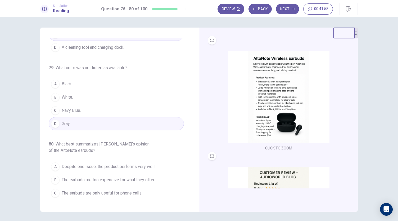
scroll to position [229, 0]
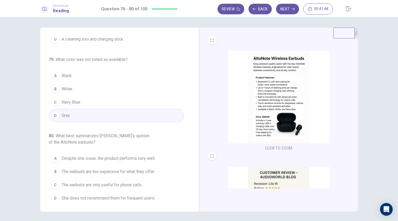
click at [87, 155] on span "Despite one issue, the product performs very well." at bounding box center [109, 158] width 94 height 6
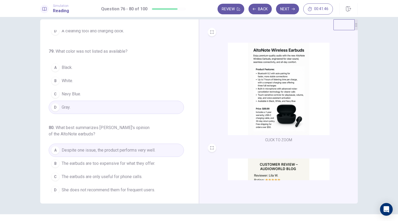
scroll to position [0, 0]
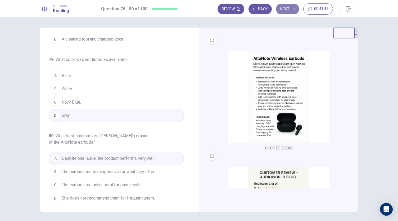
click at [287, 5] on button "Next" at bounding box center [287, 9] width 23 height 11
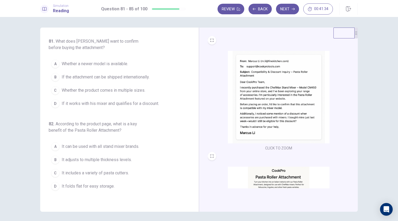
click at [255, 75] on img at bounding box center [279, 97] width 102 height 92
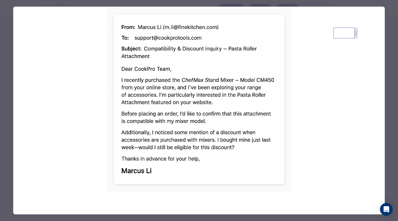
click at [0, 103] on div at bounding box center [199, 110] width 398 height 221
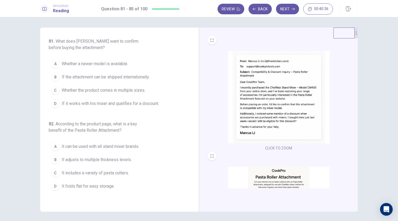
click at [260, 175] on img at bounding box center [279, 212] width 102 height 92
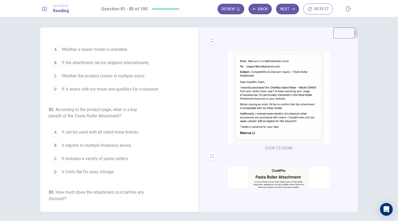
scroll to position [26, 0]
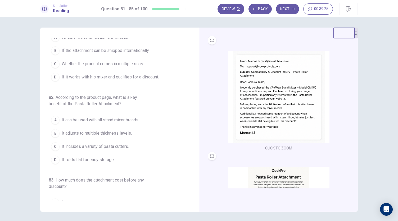
click at [102, 78] on span "If it works with his mixer and qualifies for a discount." at bounding box center [110, 77] width 97 height 6
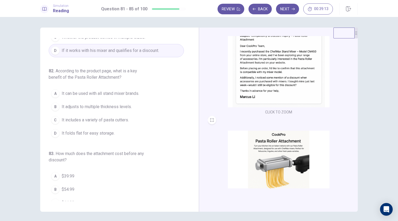
scroll to position [53, 0]
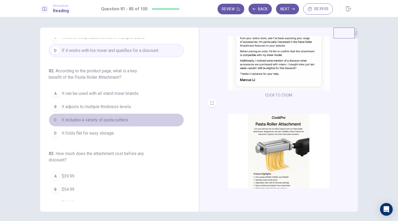
click at [125, 119] on span "It includes a variety of pasta cutters." at bounding box center [95, 120] width 67 height 6
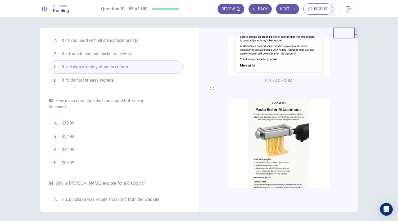
scroll to position [79, 0]
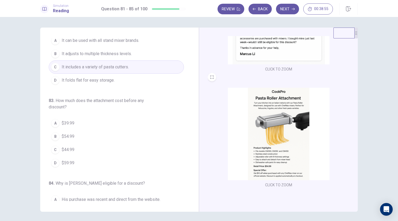
click at [81, 137] on button "B $54.99" at bounding box center [116, 136] width 135 height 13
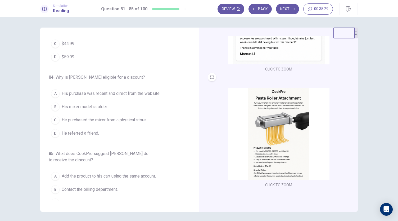
click at [140, 95] on button "A His purchase was recent and direct from the website." at bounding box center [116, 93] width 135 height 13
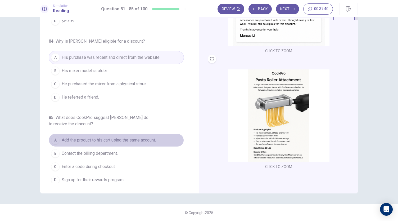
click at [117, 137] on span "Add the product to his cart using the same account." at bounding box center [109, 140] width 94 height 6
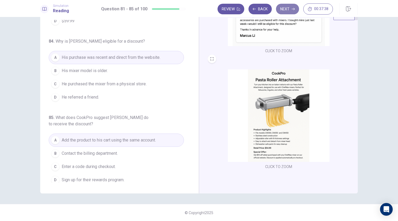
click at [288, 10] on button "Next" at bounding box center [287, 9] width 23 height 11
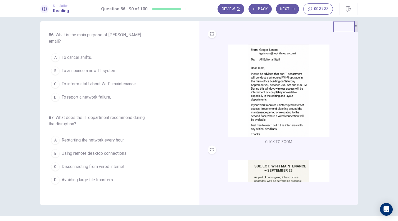
scroll to position [0, 0]
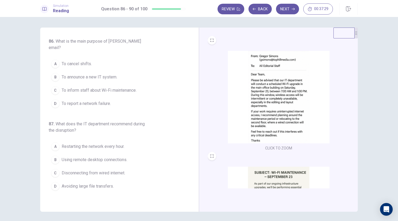
click at [274, 66] on img at bounding box center [279, 97] width 102 height 92
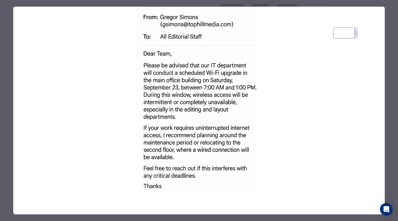
click at [1, 102] on div at bounding box center [199, 110] width 398 height 221
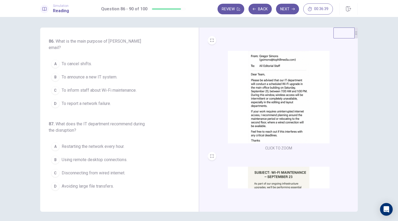
click at [275, 177] on img at bounding box center [279, 212] width 102 height 92
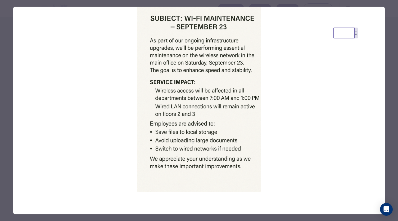
click at [2, 79] on div at bounding box center [199, 110] width 398 height 221
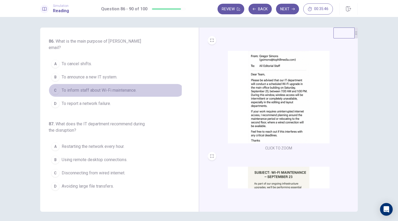
click at [99, 87] on span "To inform staff about Wi-Fi maintenance." at bounding box center [99, 90] width 75 height 6
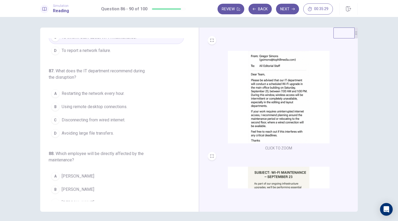
scroll to position [79, 0]
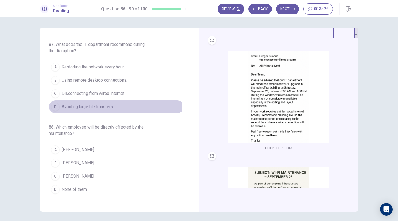
click at [113, 100] on button "D Avoiding large file transfers." at bounding box center [116, 106] width 135 height 13
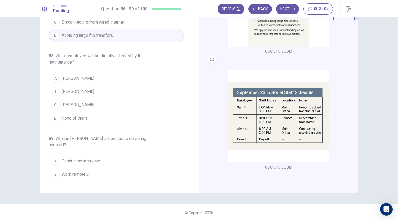
scroll to position [195, 0]
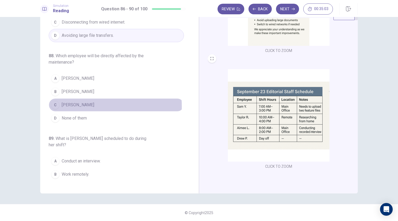
click at [69, 102] on span "Sam Y." at bounding box center [78, 105] width 33 height 6
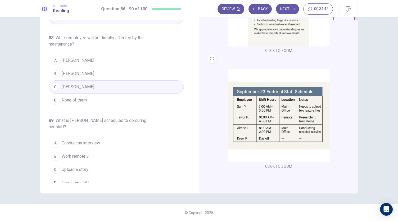
scroll to position [185, 0]
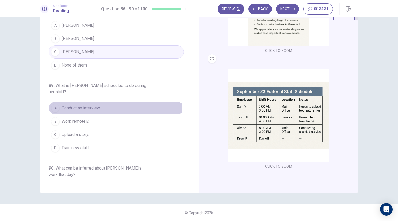
click at [93, 101] on button "A Conduct an interview." at bounding box center [116, 107] width 135 height 13
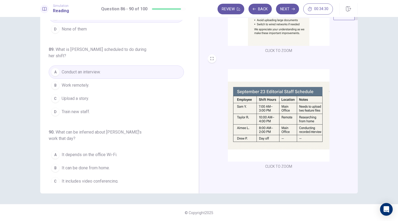
scroll to position [223, 0]
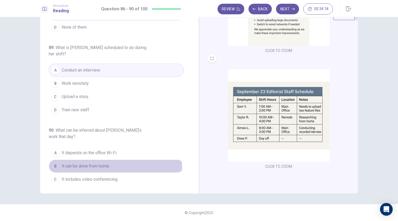
click at [100, 163] on span "It can be done from home." at bounding box center [86, 166] width 48 height 6
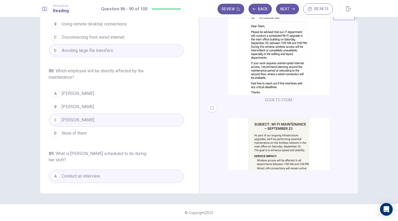
scroll to position [0, 0]
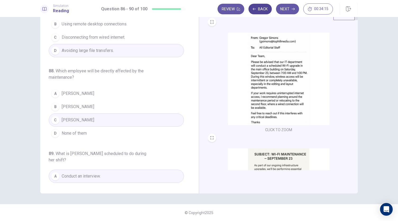
click at [264, 9] on button "Back" at bounding box center [259, 9] width 23 height 11
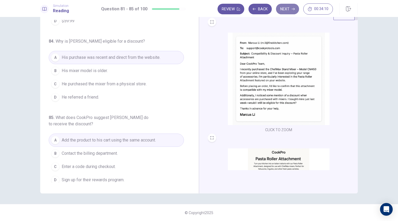
click at [286, 9] on button "Next" at bounding box center [287, 9] width 23 height 11
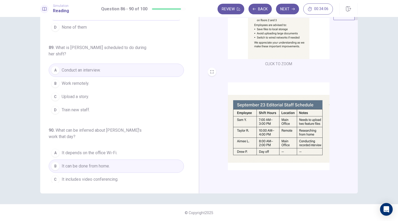
scroll to position [195, 0]
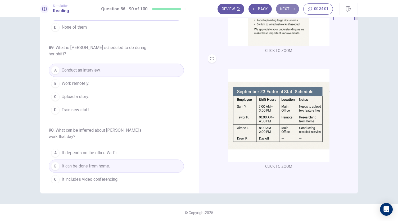
click at [285, 9] on button "Next" at bounding box center [287, 9] width 23 height 11
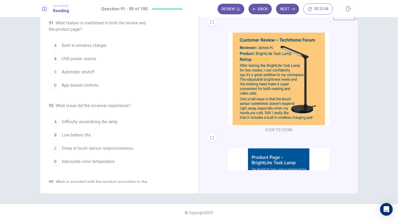
scroll to position [0, 0]
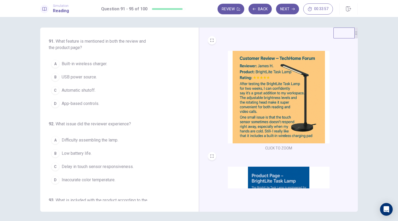
click at [264, 89] on img at bounding box center [279, 97] width 102 height 92
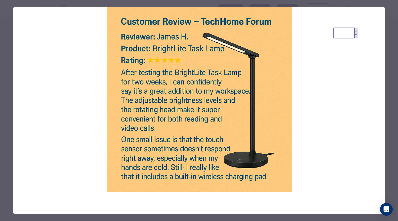
click at [5, 96] on div at bounding box center [199, 110] width 398 height 221
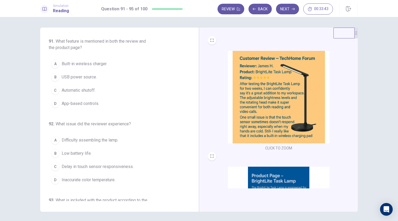
click at [253, 70] on img at bounding box center [279, 97] width 102 height 92
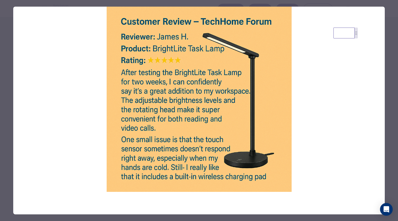
click at [6, 91] on div at bounding box center [199, 110] width 398 height 221
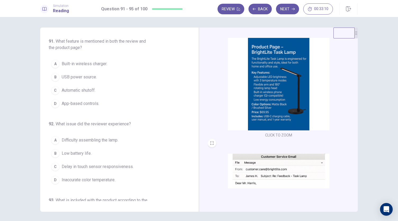
scroll to position [132, 0]
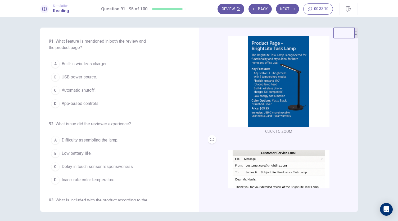
click at [246, 102] on img at bounding box center [279, 80] width 102 height 92
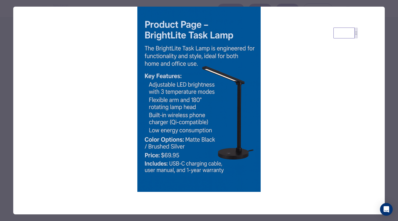
click at [0, 97] on div at bounding box center [199, 110] width 398 height 221
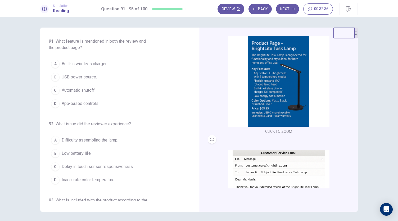
click at [237, 153] on img at bounding box center [279, 196] width 102 height 92
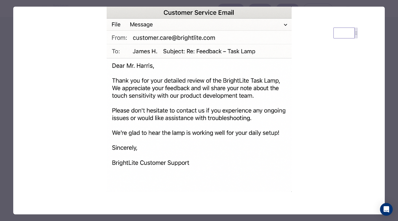
click at [4, 121] on div at bounding box center [199, 110] width 398 height 221
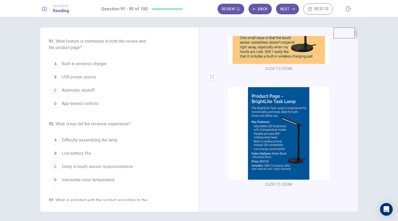
scroll to position [0, 0]
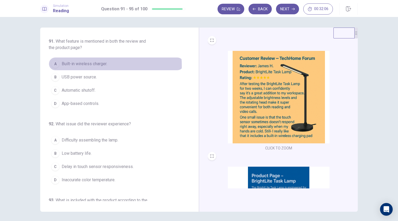
click at [77, 66] on span "Built-in wireless charger." at bounding box center [84, 64] width 45 height 6
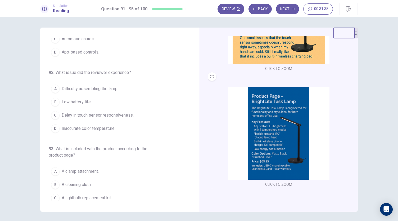
scroll to position [53, 0]
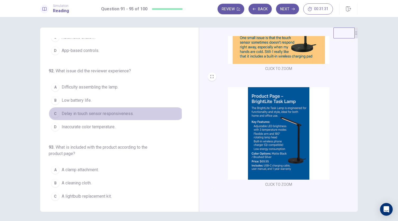
click at [86, 113] on span "Delay in touch sensor responsiveness." at bounding box center [98, 113] width 72 height 6
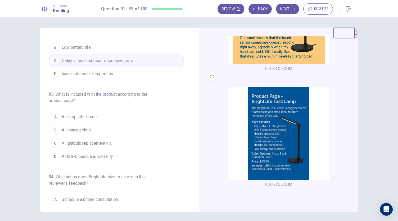
scroll to position [106, 0]
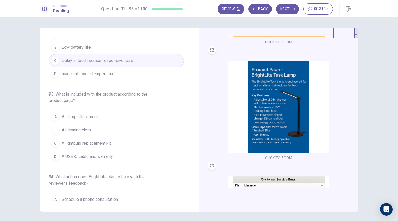
click at [98, 155] on span "A USB-C cable and warranty." at bounding box center [88, 156] width 52 height 6
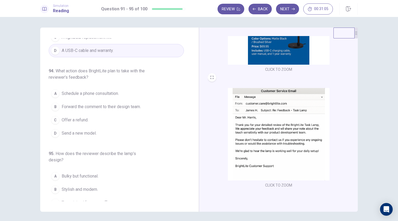
scroll to position [195, 0]
click at [101, 105] on span "Forward the comment to their design team." at bounding box center [101, 106] width 79 height 6
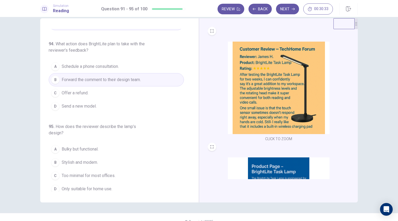
scroll to position [18, 0]
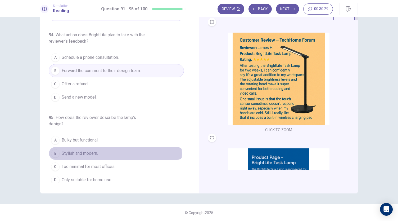
click at [100, 150] on button "B Stylish and modern." at bounding box center [116, 153] width 135 height 13
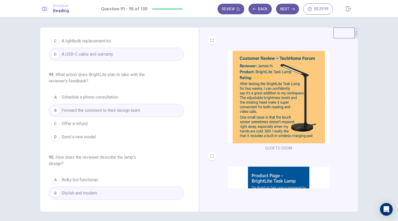
scroll to position [229, 0]
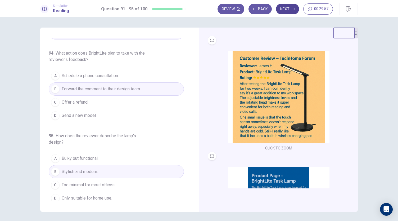
click at [284, 10] on button "Next" at bounding box center [287, 9] width 23 height 11
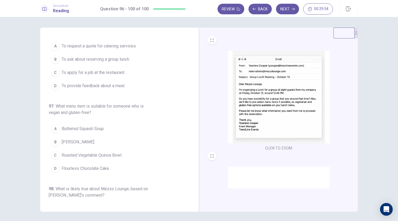
scroll to position [0, 0]
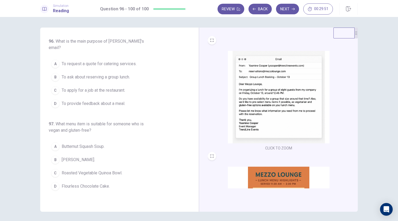
click at [269, 86] on img at bounding box center [279, 97] width 102 height 92
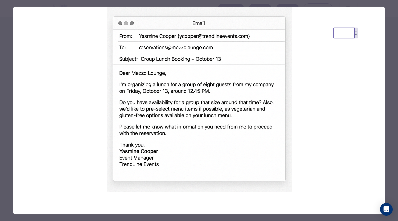
click at [8, 127] on div at bounding box center [199, 110] width 398 height 221
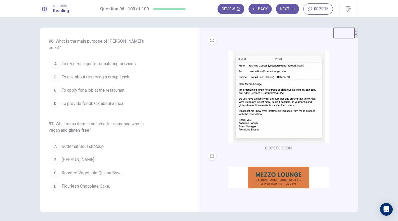
click at [278, 167] on img at bounding box center [279, 212] width 102 height 92
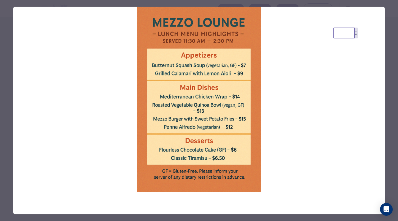
click at [10, 108] on div at bounding box center [199, 110] width 398 height 221
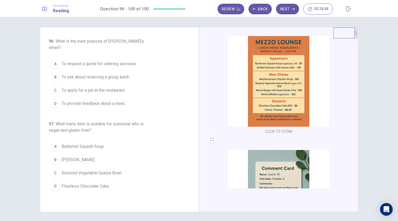
scroll to position [195, 0]
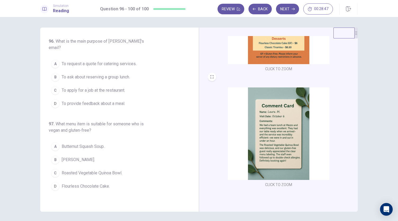
click at [260, 128] on img at bounding box center [279, 133] width 102 height 92
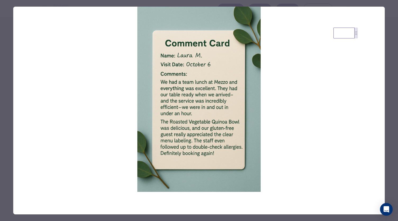
click at [4, 80] on div at bounding box center [199, 110] width 398 height 221
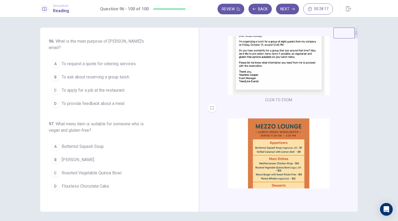
scroll to position [0, 0]
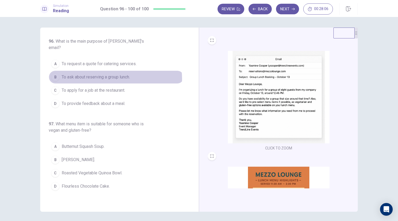
click at [111, 74] on span "To ask about reserving a group lunch." at bounding box center [96, 77] width 68 height 6
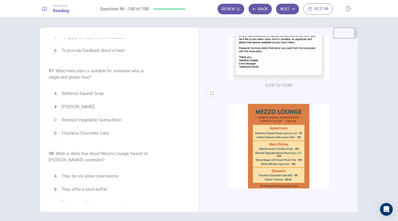
scroll to position [106, 0]
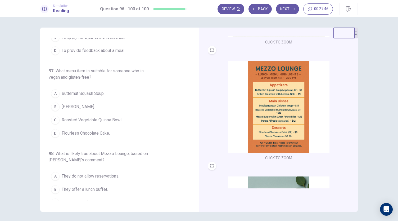
click at [91, 100] on button "B Penne Alfredo." at bounding box center [116, 106] width 135 height 13
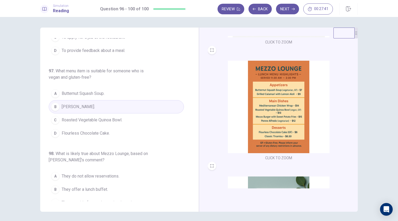
click at [91, 90] on span "Butternut Squash Soup." at bounding box center [83, 93] width 43 height 6
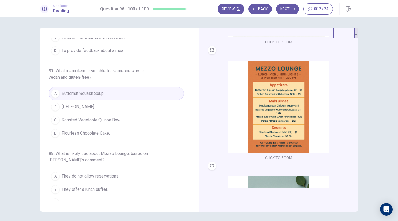
click at [110, 117] on span "Roasted Vegetable Quinoa Bowl." at bounding box center [92, 120] width 61 height 6
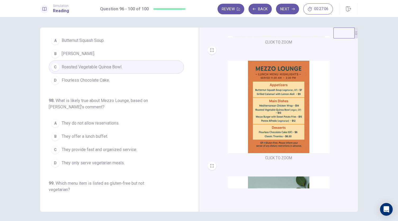
scroll to position [132, 0]
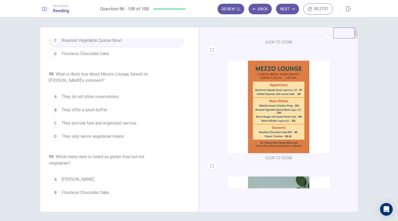
click at [125, 120] on span "They provide fast and organized service." at bounding box center [99, 123] width 75 height 6
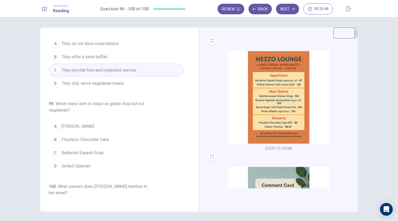
scroll to position [89, 0]
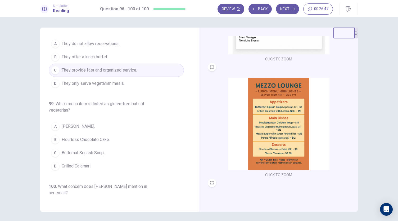
click at [95, 120] on button "A Penne Alfredo." at bounding box center [116, 126] width 135 height 13
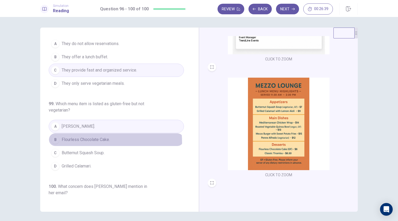
click at [92, 136] on span "Flourless Chocolate Cake." at bounding box center [86, 139] width 48 height 6
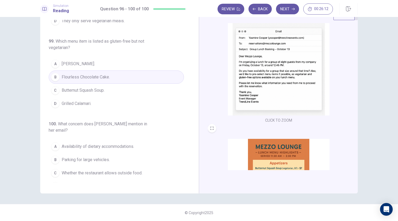
scroll to position [0, 0]
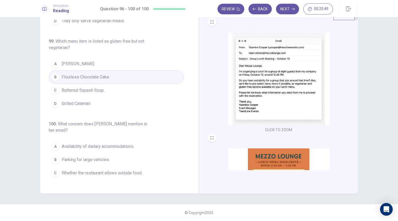
click at [96, 140] on button "A Availability of dietary accommodations." at bounding box center [116, 146] width 135 height 13
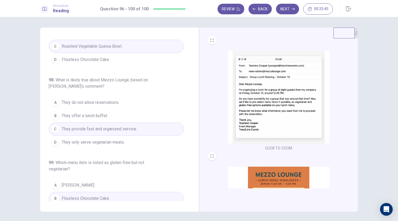
scroll to position [124, 0]
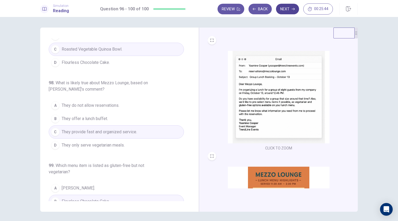
click at [283, 10] on button "Next" at bounding box center [287, 9] width 23 height 11
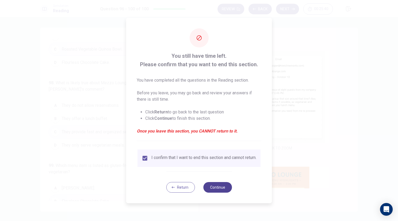
click at [223, 188] on button "Continue" at bounding box center [217, 187] width 29 height 11
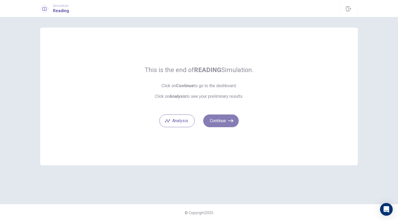
click at [221, 124] on button "Continue" at bounding box center [220, 120] width 35 height 13
